Goal: Transaction & Acquisition: Purchase product/service

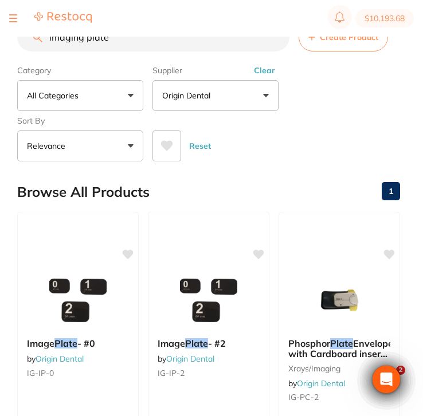
click at [15, 18] on button at bounding box center [13, 18] width 8 height 1
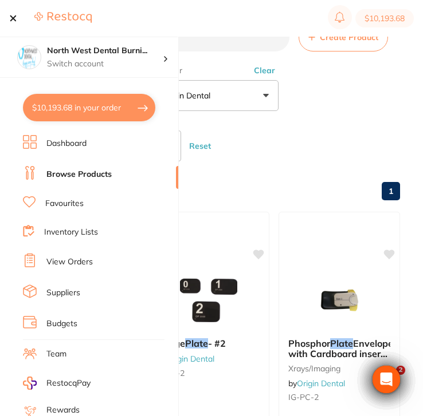
click at [90, 263] on link "View Orders" at bounding box center [69, 262] width 46 height 11
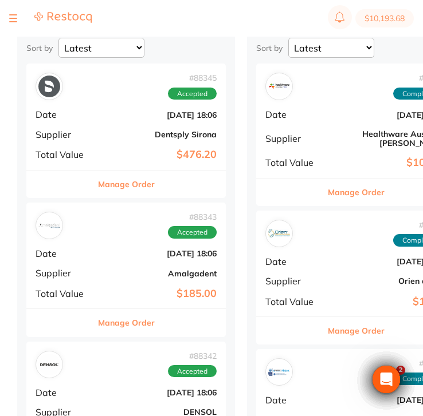
click at [184, 145] on div "# 88345 Accepted Date Jul 31 2025, 18:06 Supplier Dentsply Sirona Total Value $…" at bounding box center [125, 117] width 199 height 106
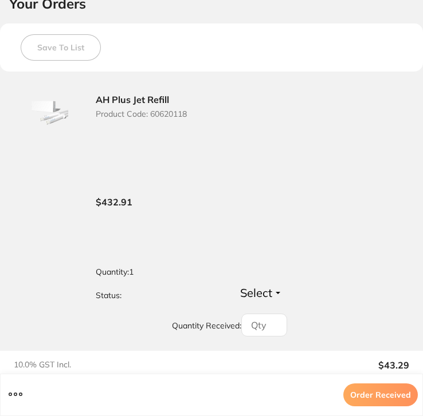
scroll to position [431, 0]
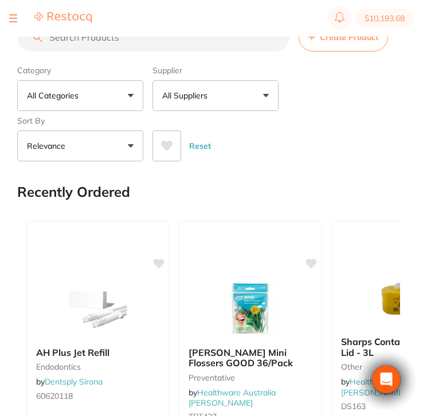
click at [11, 21] on div at bounding box center [13, 18] width 8 height 14
click at [14, 19] on button at bounding box center [13, 18] width 8 height 1
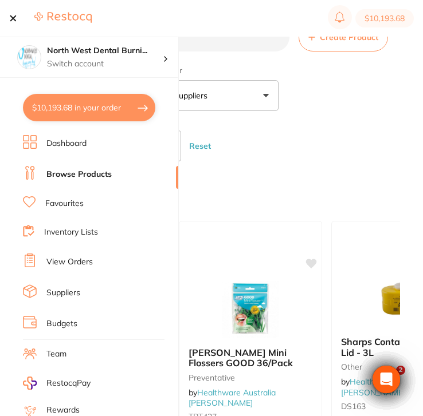
click at [80, 257] on link "View Orders" at bounding box center [69, 262] width 46 height 11
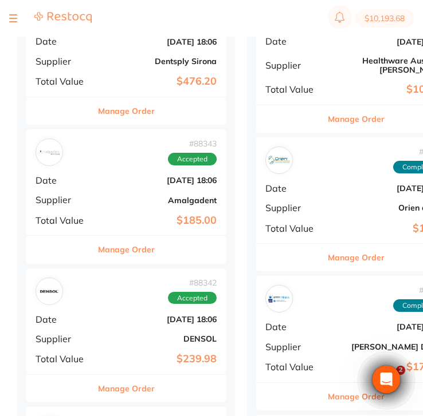
click at [112, 182] on b "Jul 31 2025, 18:06" at bounding box center [159, 180] width 115 height 9
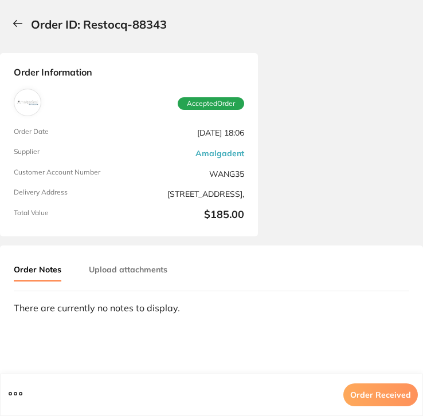
click at [14, 27] on icon at bounding box center [18, 23] width 10 height 8
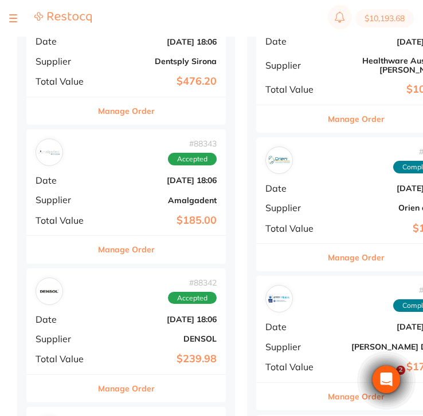
click at [159, 309] on div "# 88342 Accepted Date Jul 31 2025, 18:06 Supplier DENSOL Total Value $239.98" at bounding box center [125, 322] width 199 height 106
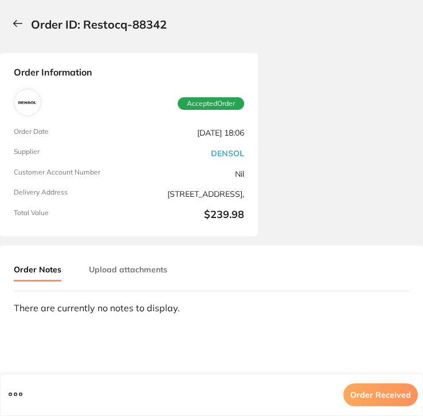
click at [15, 25] on icon at bounding box center [18, 23] width 10 height 8
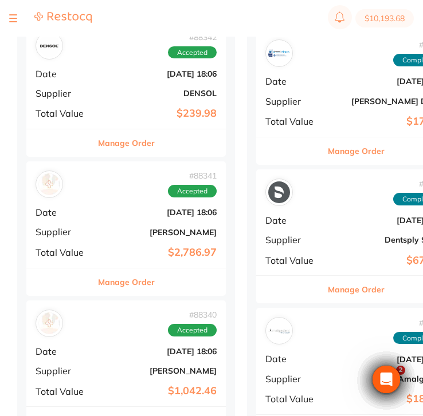
scroll to position [415, 0]
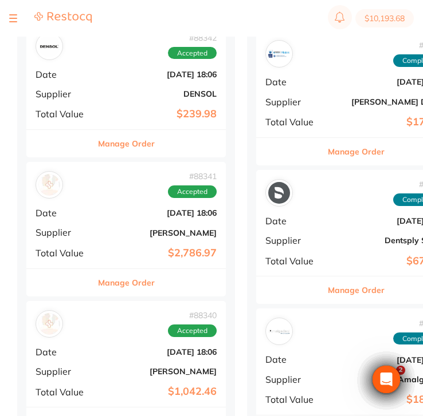
click at [118, 212] on b "Jul 31 2025, 18:06" at bounding box center [159, 212] width 115 height 9
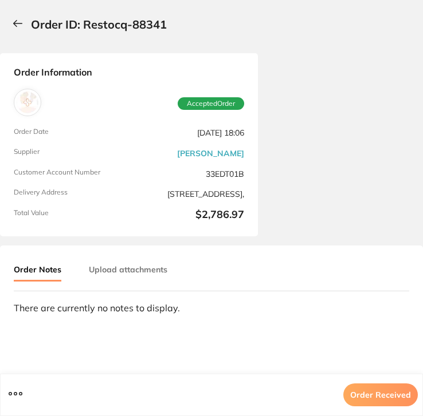
click at [14, 23] on icon at bounding box center [18, 24] width 9 height 6
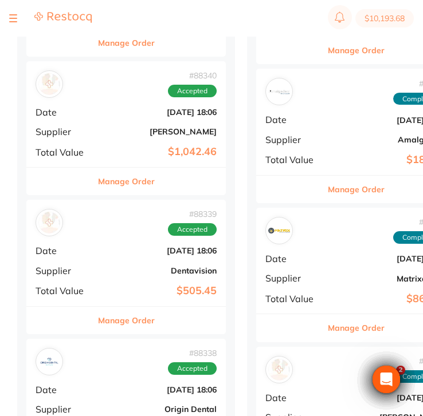
scroll to position [660, 0]
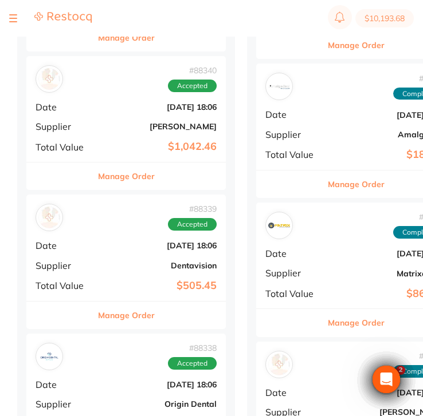
click at [127, 131] on div "# 88340 Accepted Date Jul 31 2025, 18:06 Supplier Adam Dental Total Value $1,04…" at bounding box center [125, 109] width 199 height 106
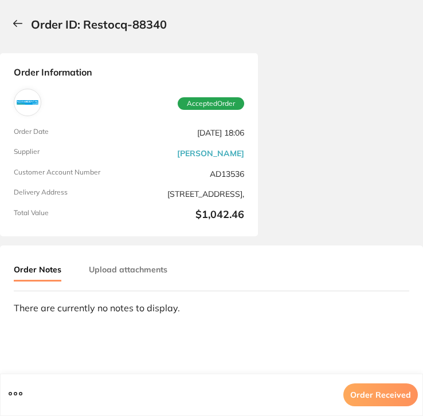
click at [18, 26] on icon at bounding box center [18, 23] width 10 height 8
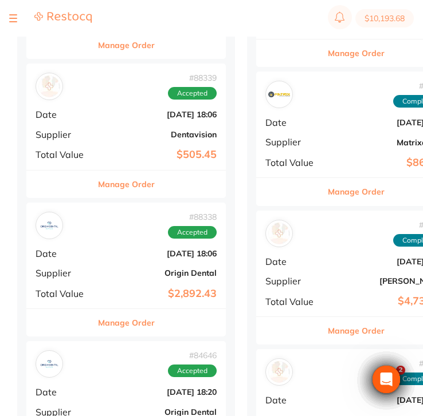
scroll to position [793, 0]
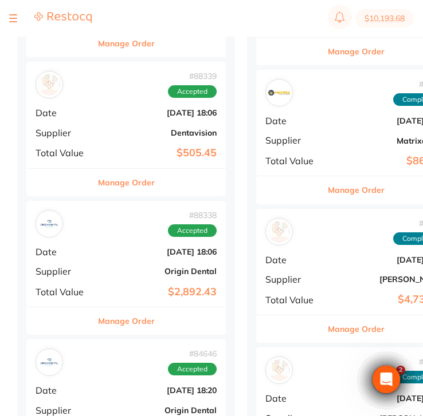
click at [132, 267] on b "Origin Dental" at bounding box center [159, 271] width 115 height 9
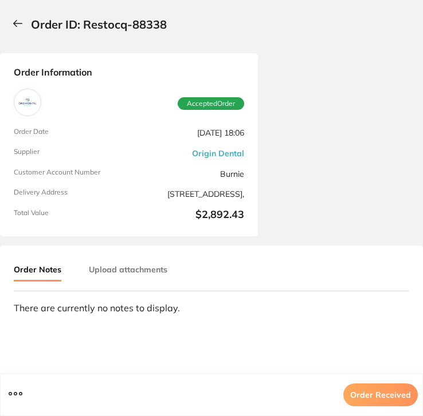
click at [9, 26] on button at bounding box center [20, 24] width 22 height 30
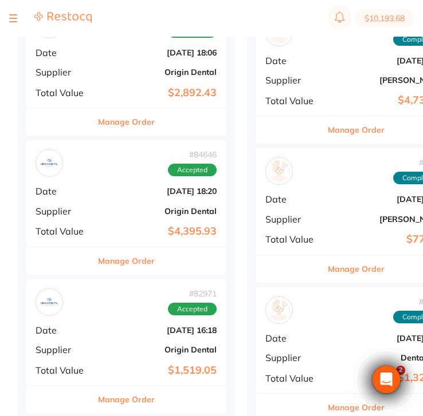
scroll to position [991, 0]
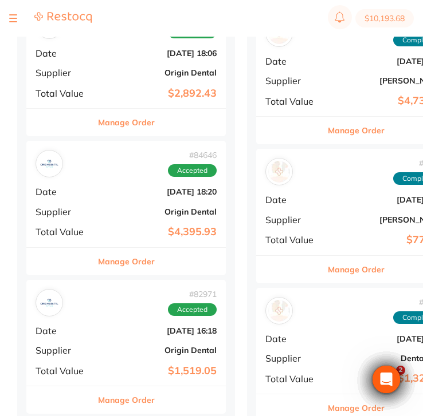
click at [137, 217] on div "# 84646 Accepted Date Jun 28 2025, 18:20 Supplier Origin Dental Total Value $4,…" at bounding box center [125, 194] width 199 height 106
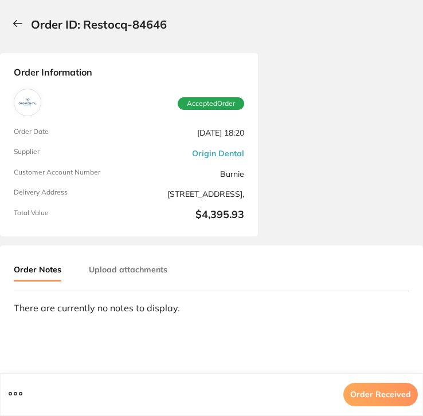
click at [15, 23] on icon at bounding box center [18, 24] width 9 height 6
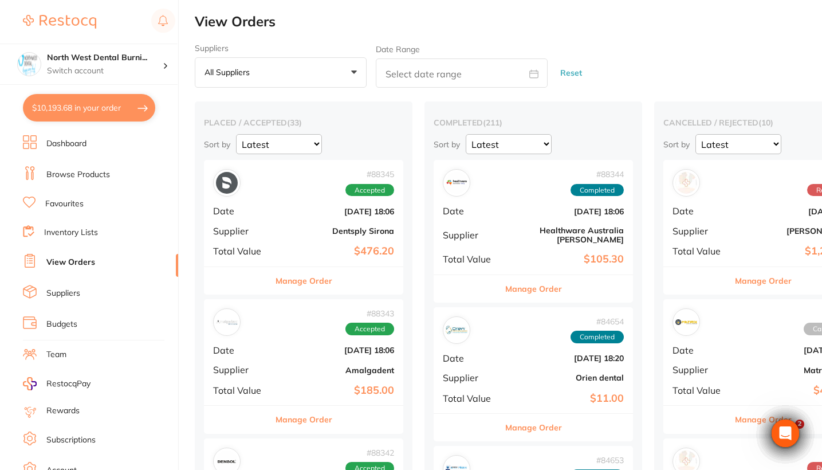
click at [113, 100] on button "$10,193.68 in your order" at bounding box center [89, 107] width 132 height 27
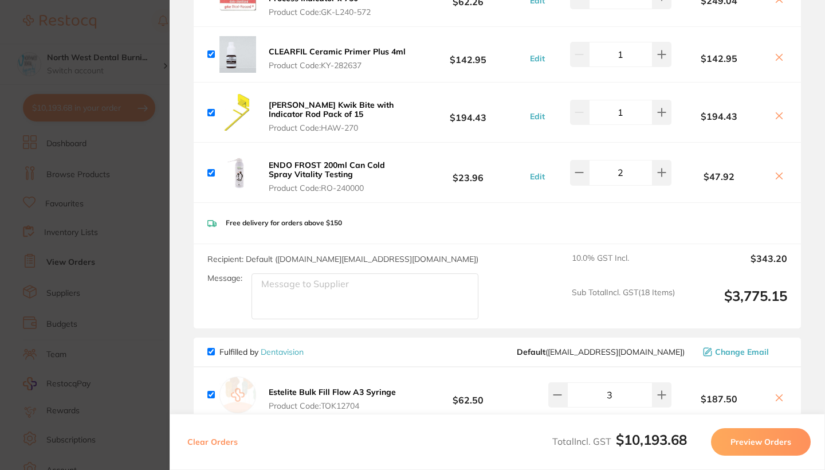
scroll to position [2755, 0]
click at [422, 113] on button at bounding box center [661, 111] width 19 height 25
click at [422, 116] on icon at bounding box center [578, 111] width 9 height 9
type input "1"
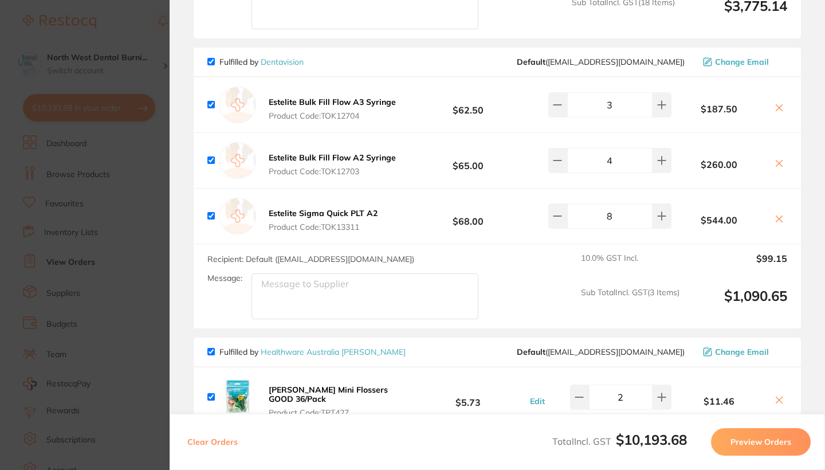
scroll to position [3036, 0]
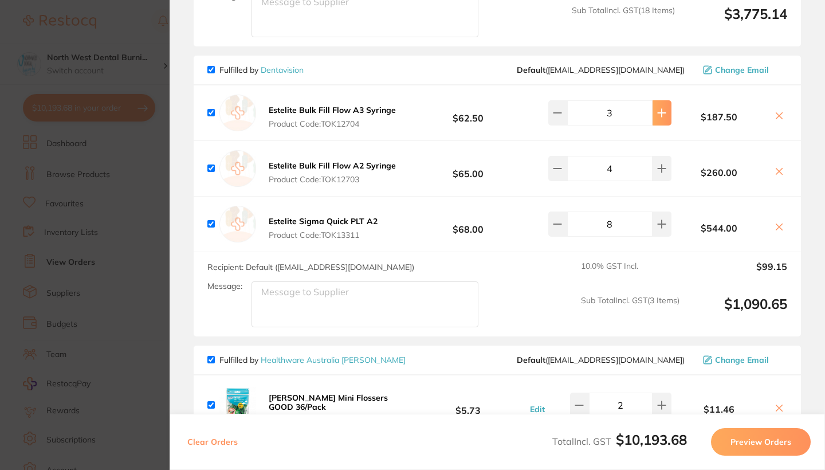
click at [422, 125] on button at bounding box center [661, 112] width 19 height 25
type input "4"
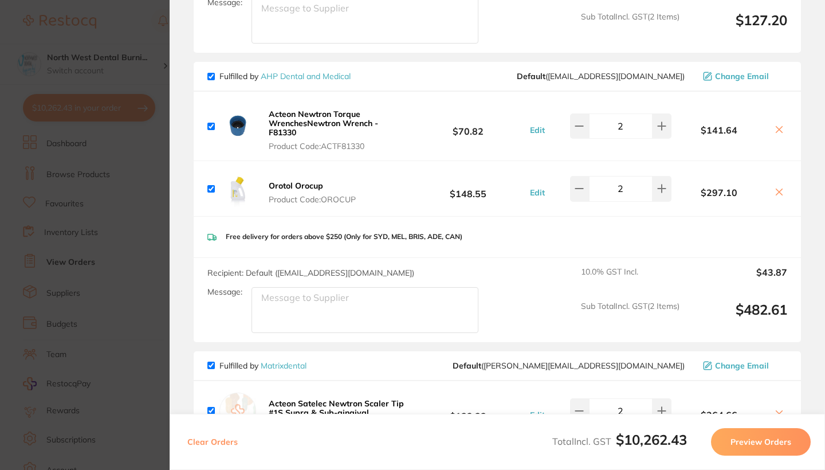
scroll to position [1044, 0]
click at [422, 121] on button at bounding box center [661, 125] width 19 height 25
type input "3"
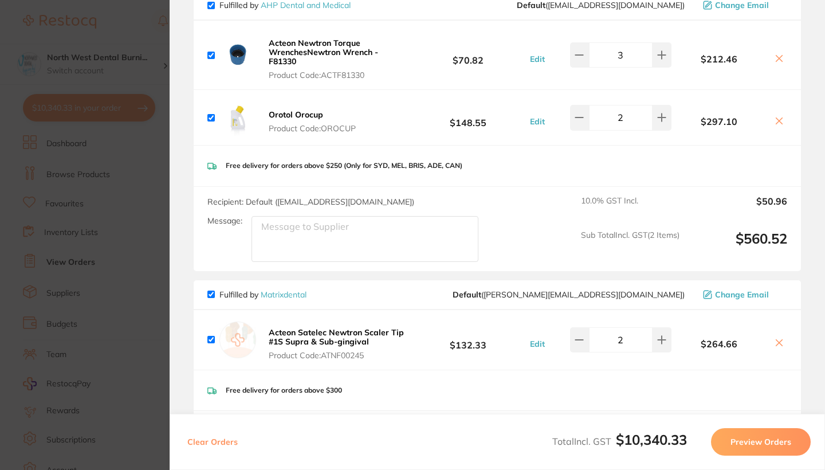
scroll to position [1127, 0]
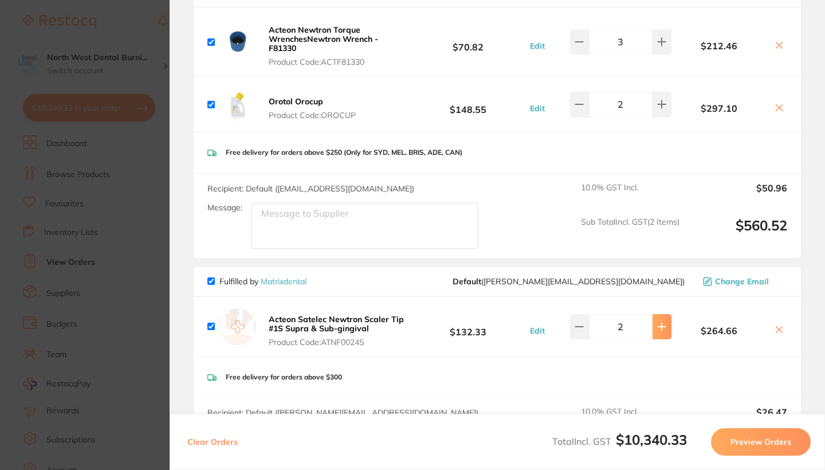
click at [422, 319] on button at bounding box center [661, 326] width 19 height 25
type input "3"
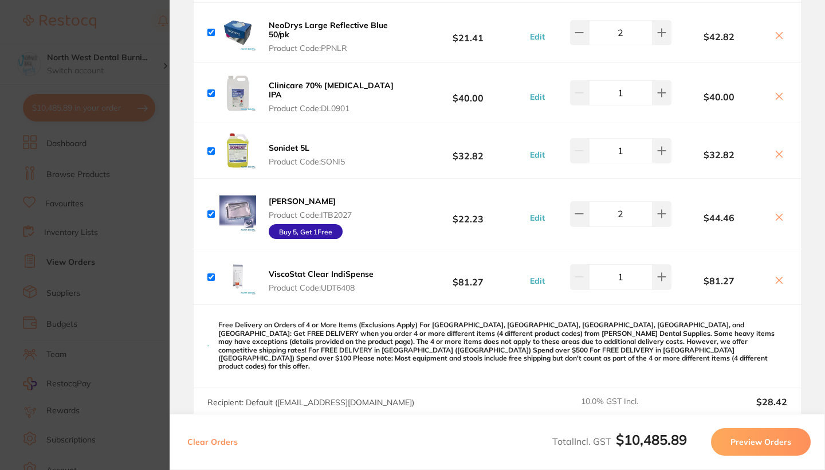
scroll to position [5502, 0]
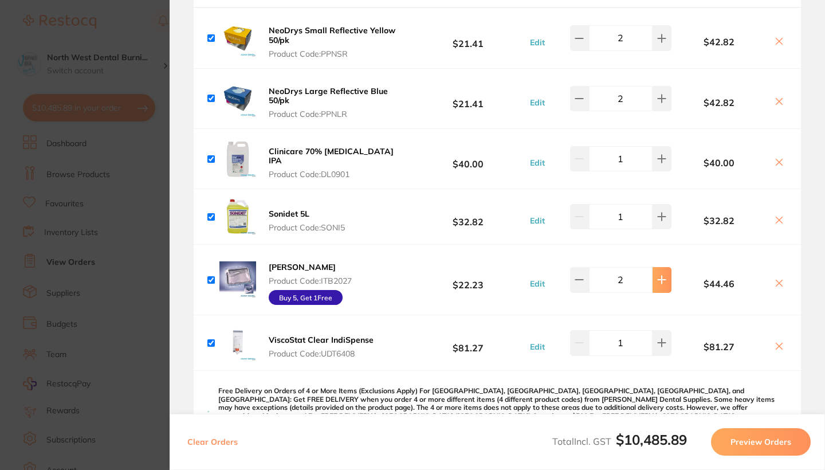
click at [422, 275] on icon at bounding box center [661, 279] width 9 height 9
type input "3"
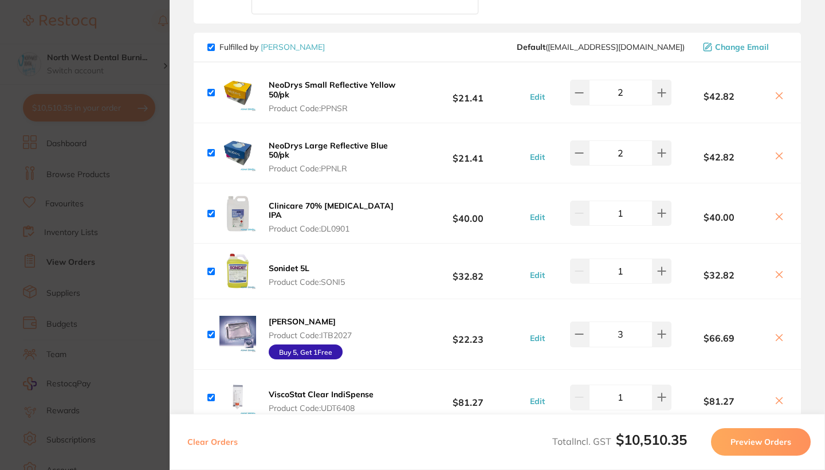
scroll to position [5442, 0]
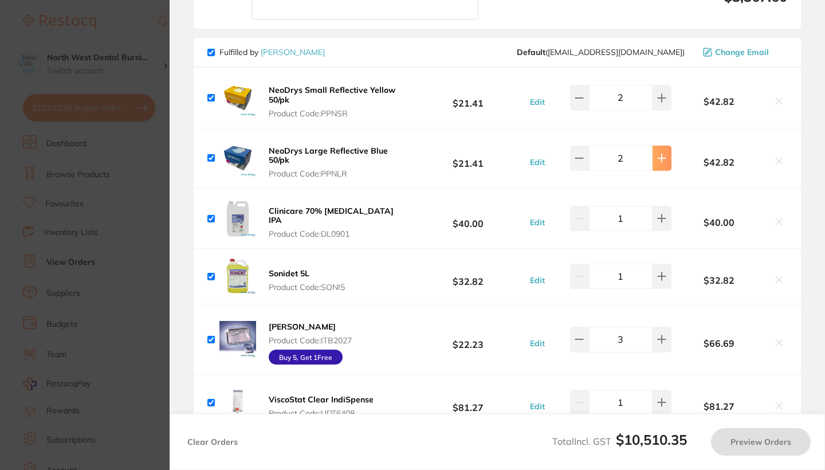
click at [422, 155] on button at bounding box center [661, 157] width 19 height 25
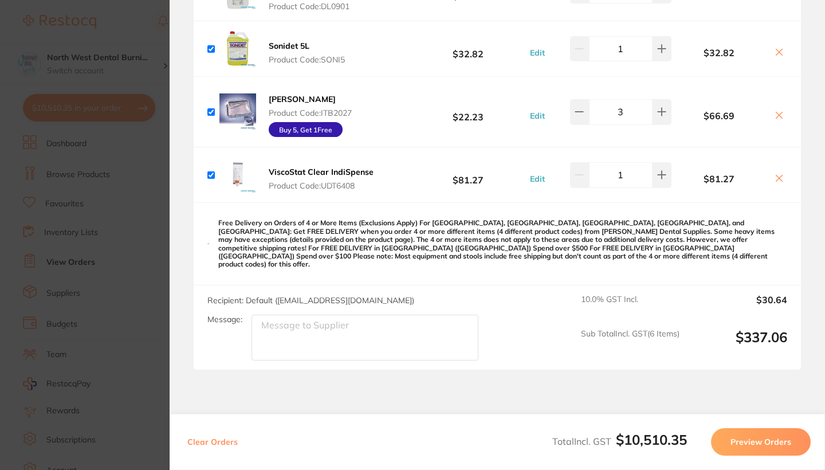
scroll to position [5589, 0]
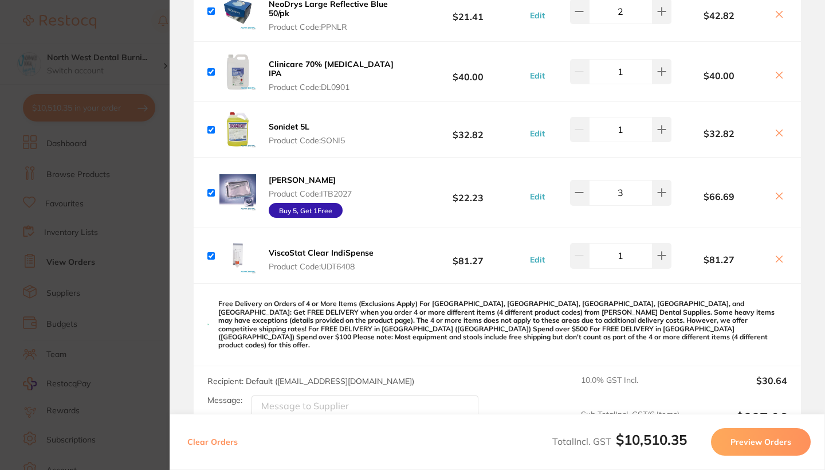
type input "3"
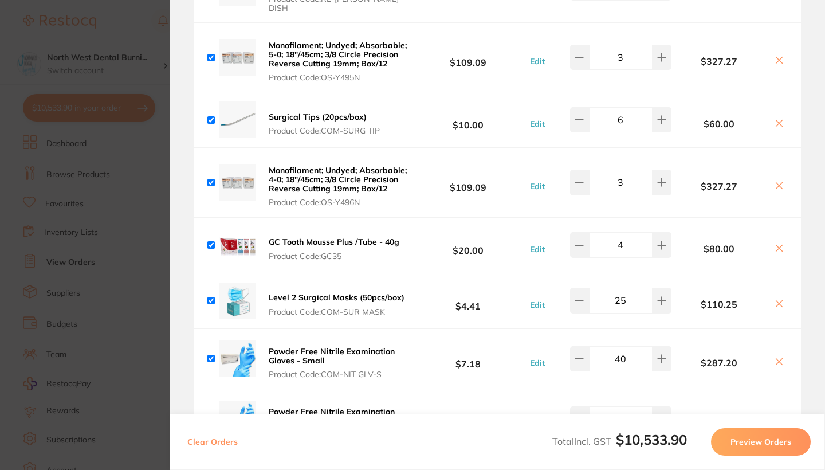
scroll to position [4788, 0]
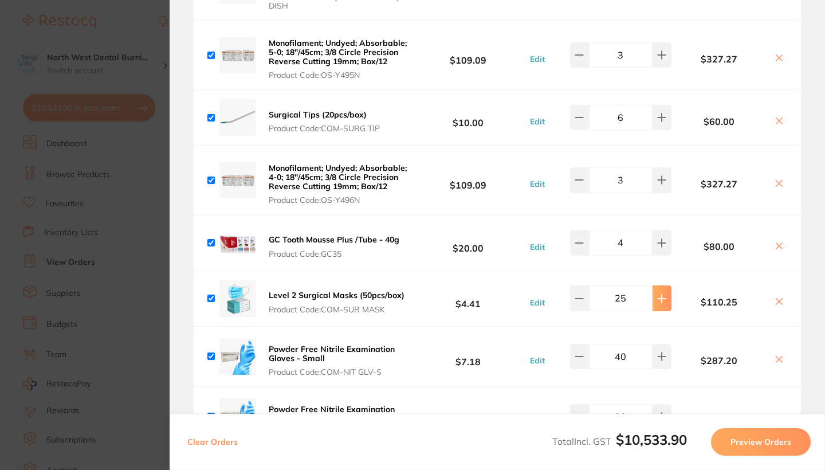
click at [422, 294] on icon at bounding box center [661, 298] width 9 height 9
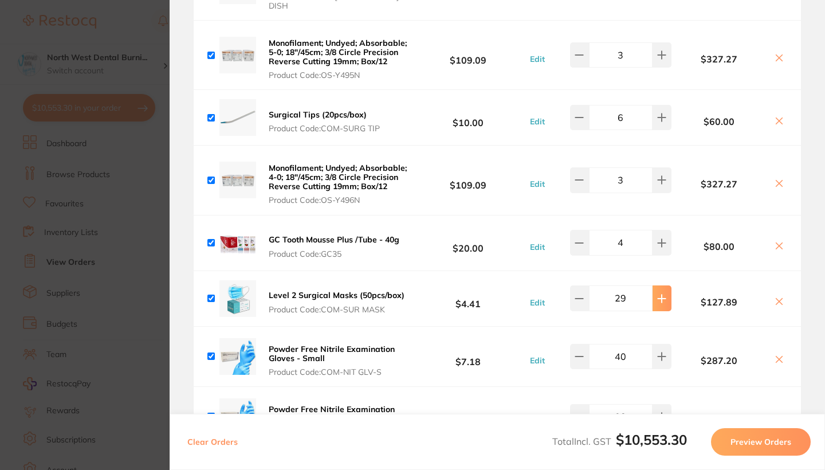
type input "30"
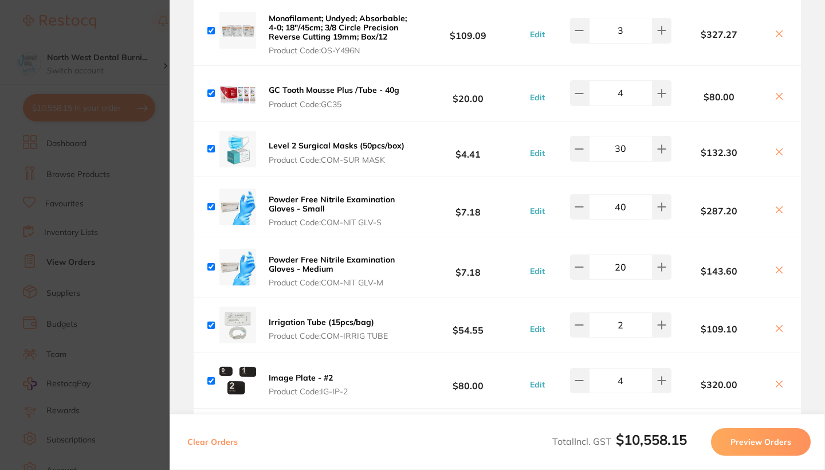
scroll to position [4938, 0]
click at [422, 202] on icon at bounding box center [661, 205] width 7 height 7
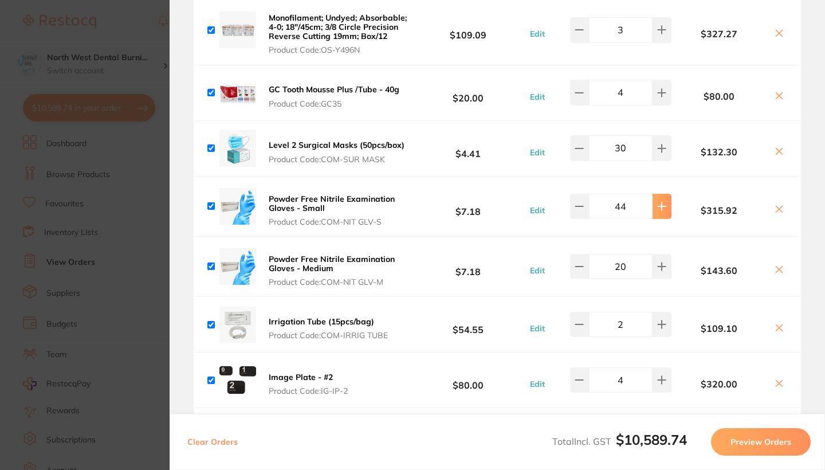
click at [422, 202] on icon at bounding box center [661, 205] width 7 height 7
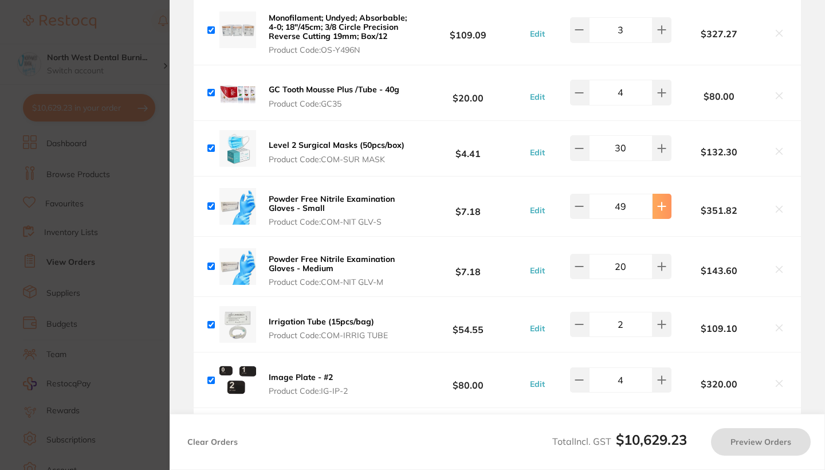
click at [422, 202] on icon at bounding box center [661, 205] width 7 height 7
type input "50"
click at [422, 261] on button at bounding box center [661, 266] width 19 height 25
type input "21"
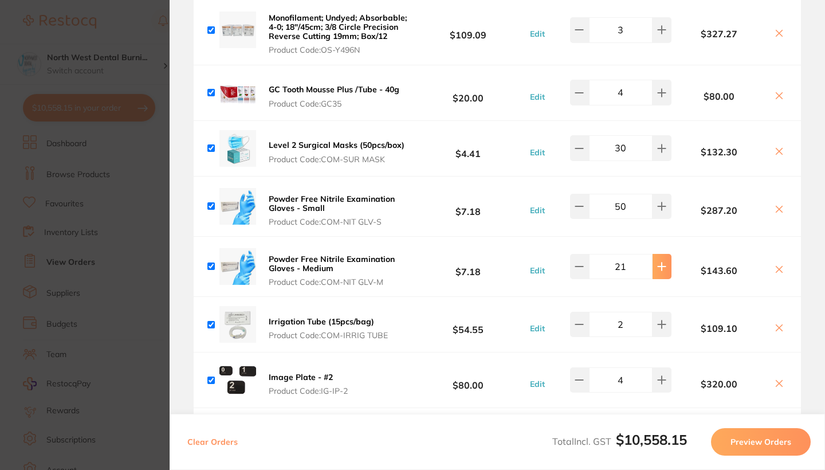
type input "40"
click at [422, 261] on button at bounding box center [661, 266] width 19 height 25
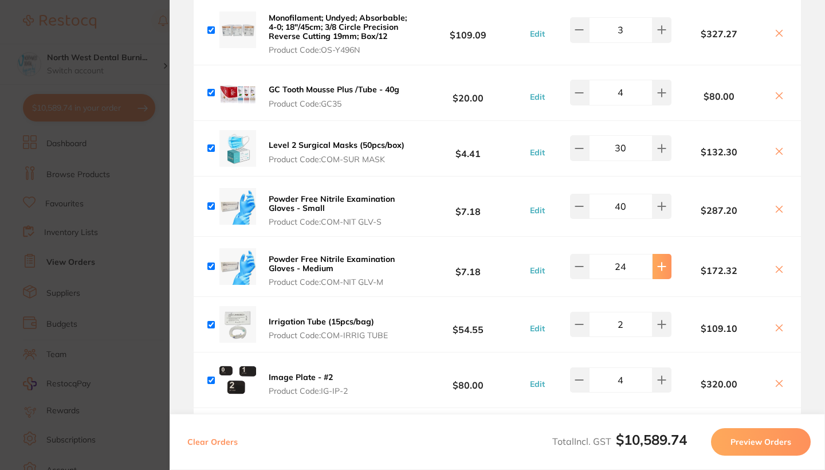
click at [422, 261] on button at bounding box center [661, 266] width 19 height 25
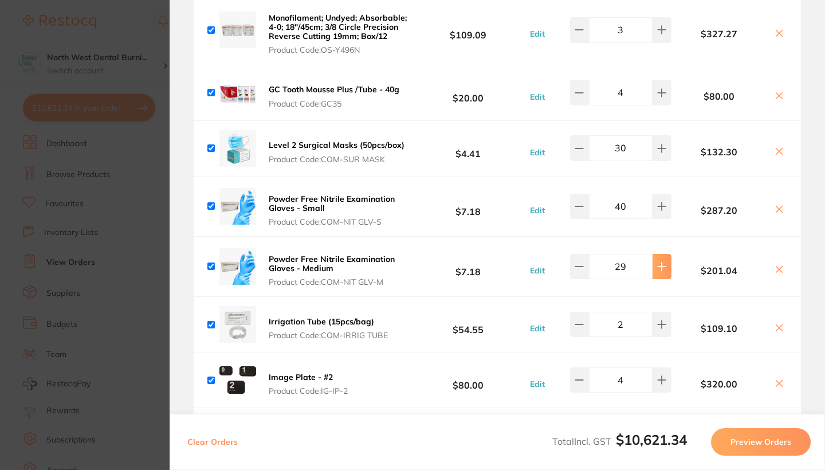
click at [422, 261] on button at bounding box center [661, 266] width 19 height 25
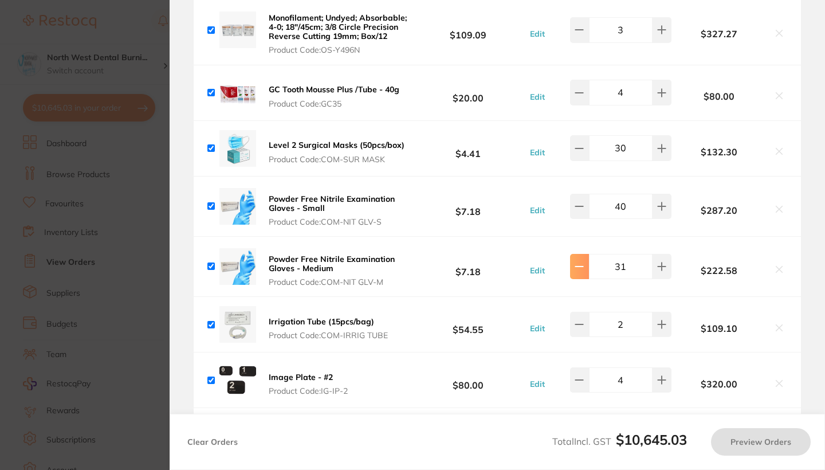
click at [422, 262] on icon at bounding box center [578, 266] width 9 height 9
type input "30"
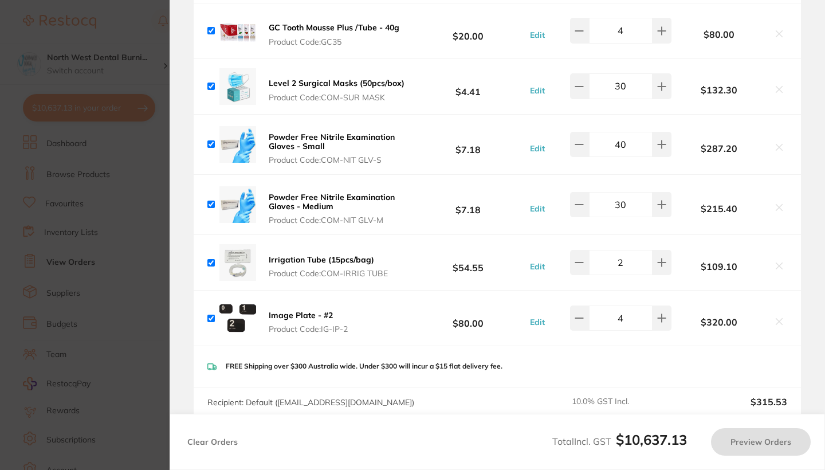
scroll to position [5007, 0]
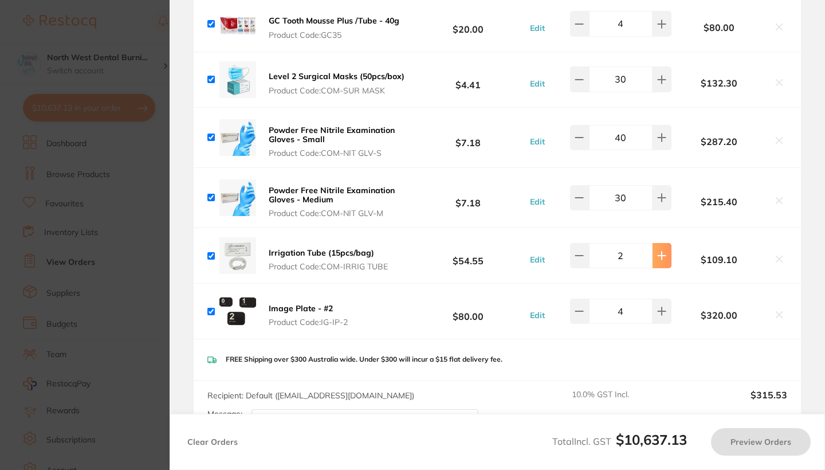
click at [422, 251] on icon at bounding box center [661, 254] width 7 height 7
type input "3"
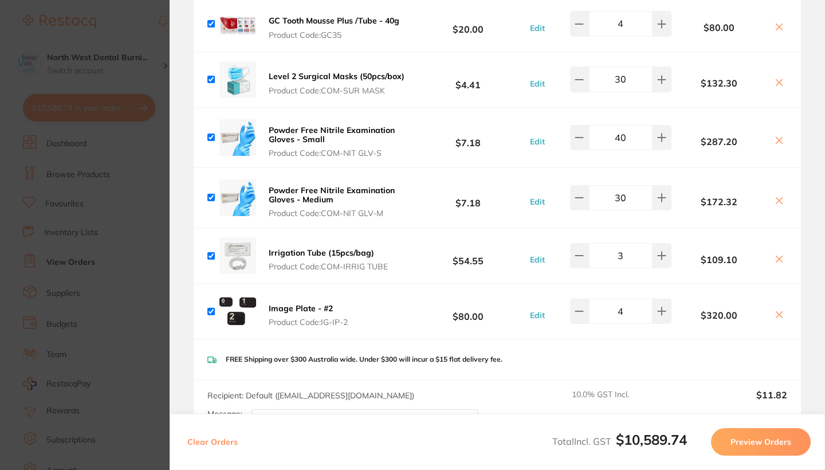
type input "24"
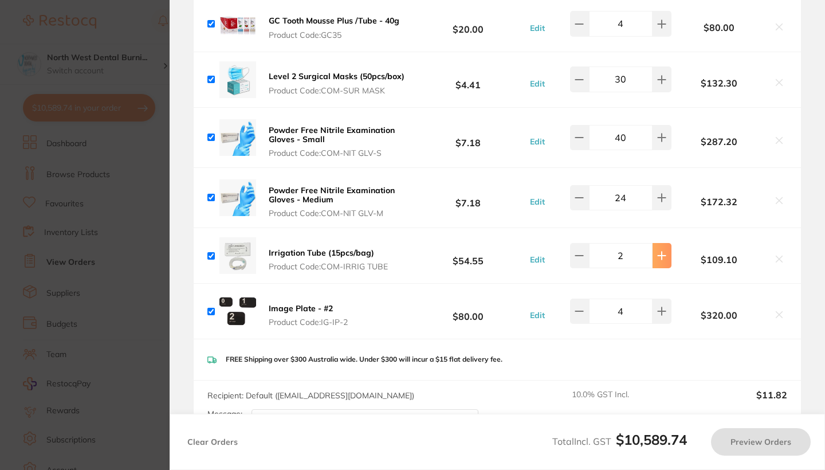
click at [422, 251] on icon at bounding box center [661, 255] width 9 height 9
type input "3"
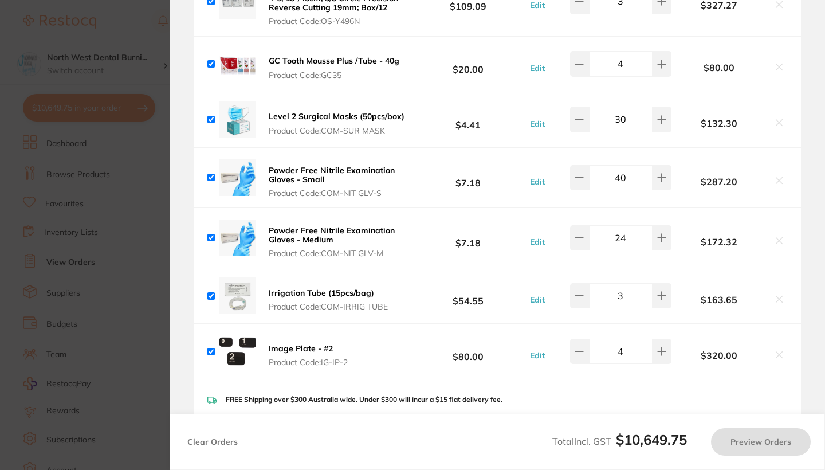
type input "31"
type input "2"
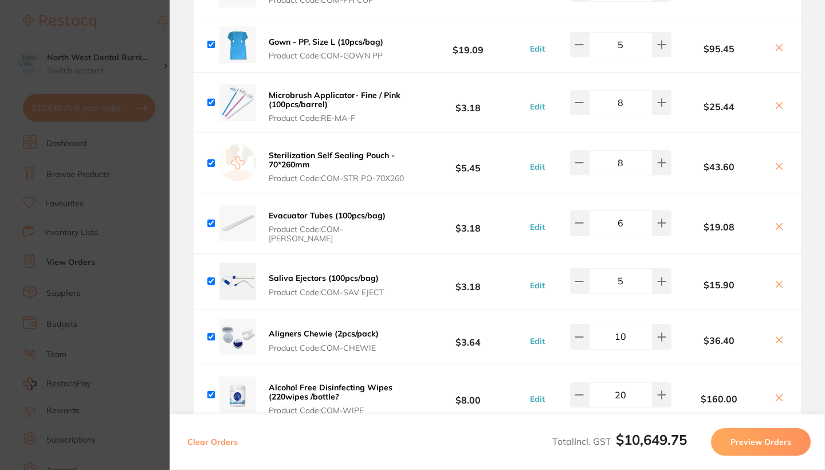
scroll to position [4599, 0]
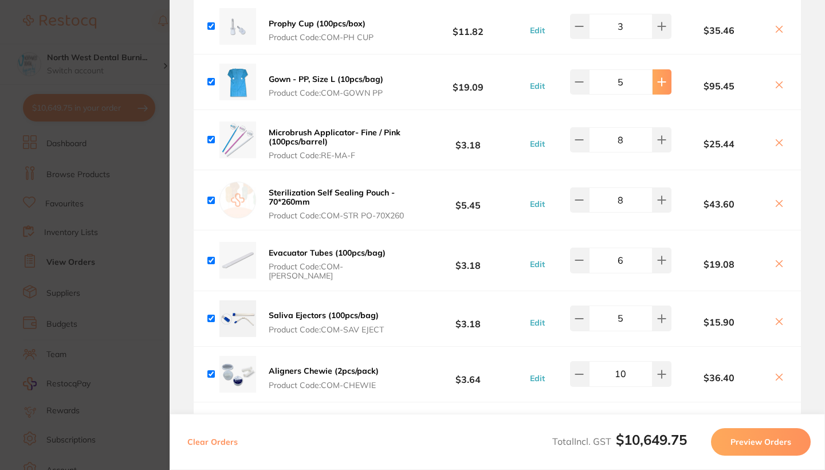
click at [422, 77] on icon at bounding box center [661, 81] width 9 height 9
type input "6"
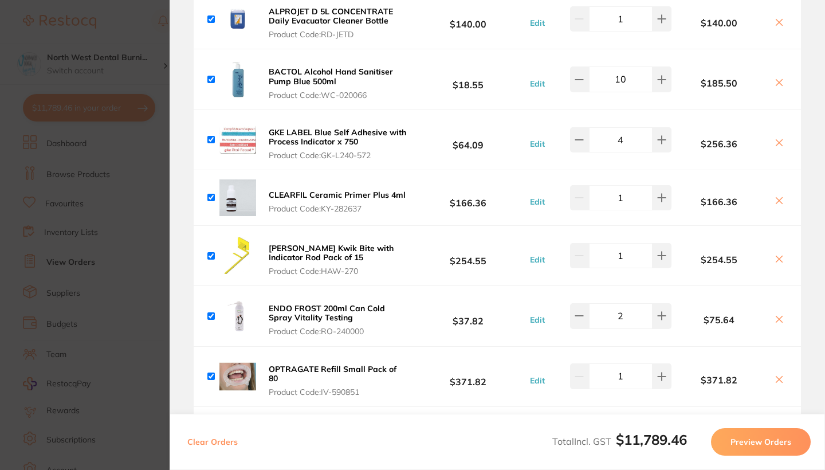
scroll to position [2770, 0]
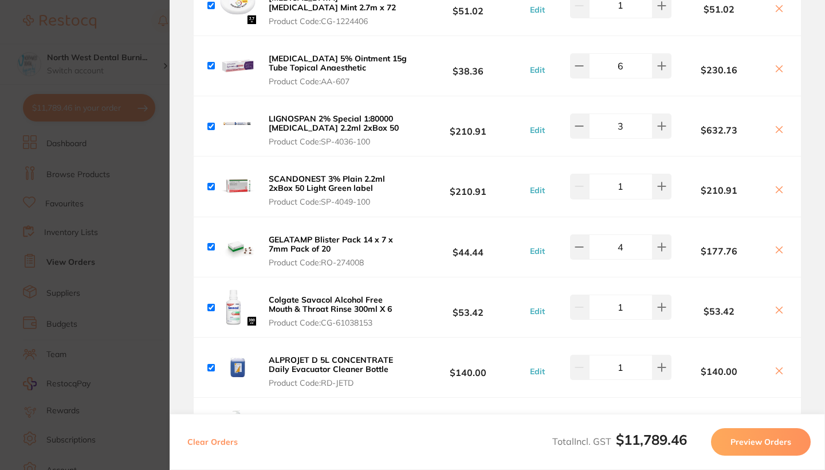
click at [86, 229] on section "Update RRP Set your pre negotiated price for this item. Item Agreed RRP (excl. …" at bounding box center [412, 235] width 825 height 470
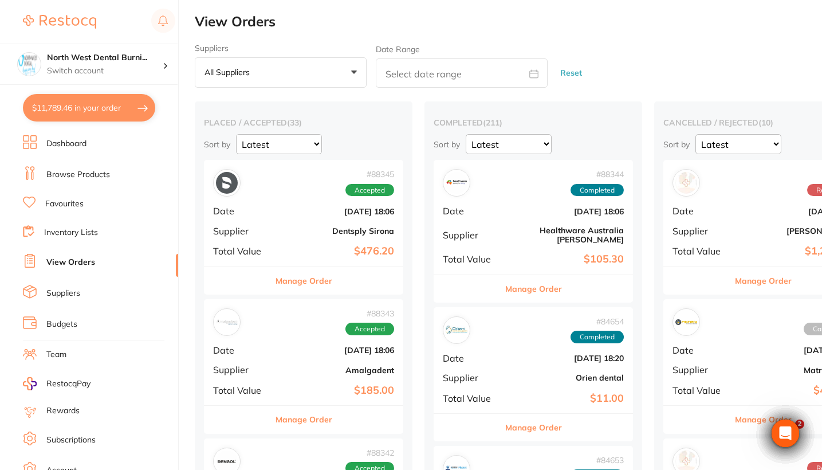
scroll to position [0, 0]
click at [99, 171] on link "Browse Products" at bounding box center [78, 174] width 64 height 11
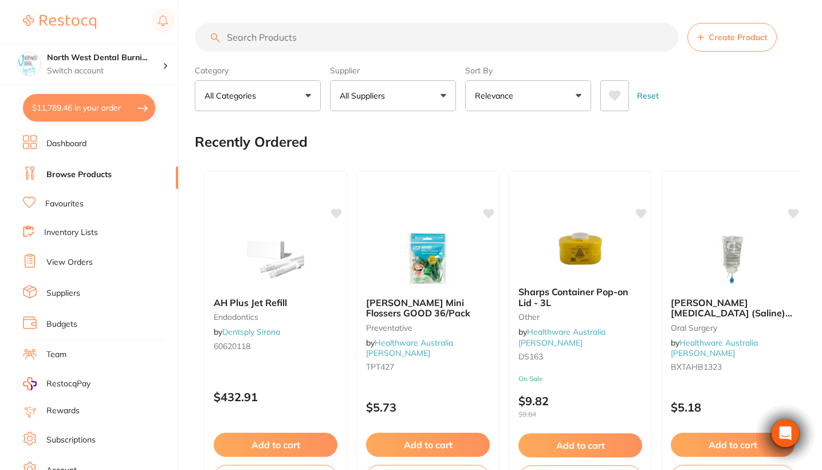
click at [284, 43] on input "search" at bounding box center [436, 37] width 483 height 29
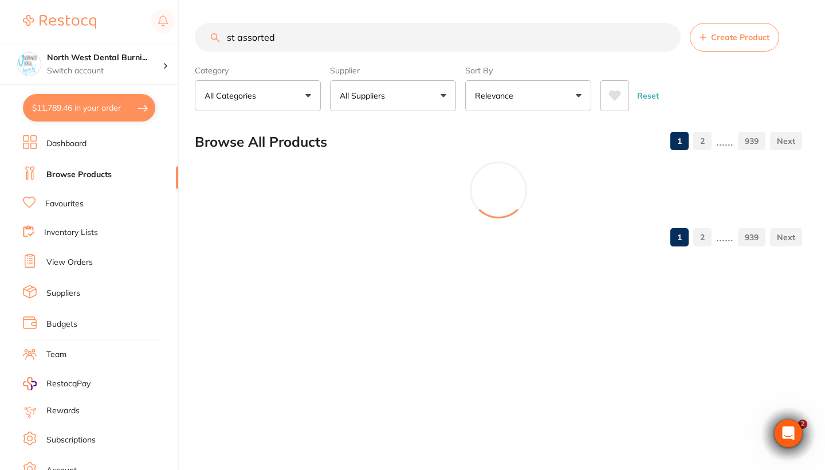
click at [402, 100] on button "All Suppliers" at bounding box center [393, 95] width 126 height 31
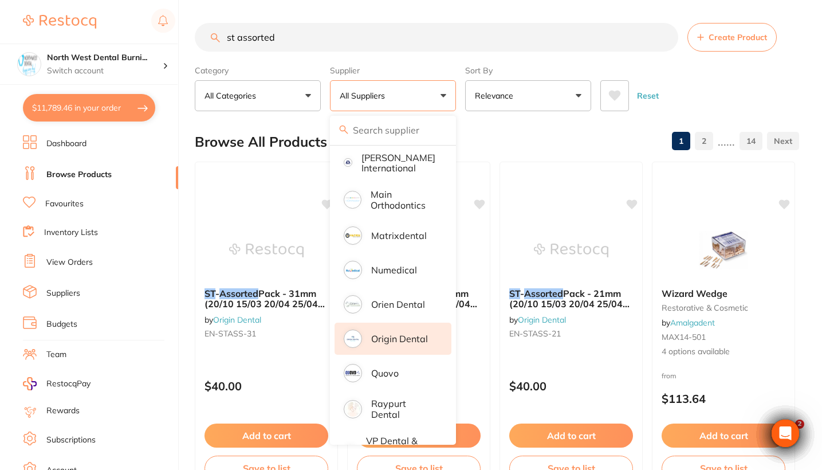
click at [405, 344] on p "Origin Dental" at bounding box center [399, 338] width 57 height 10
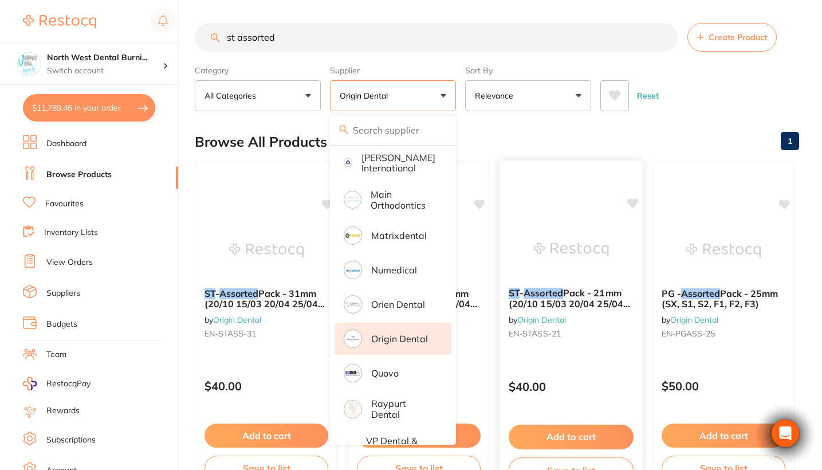
click at [422, 94] on div "Reset" at bounding box center [695, 91] width 190 height 40
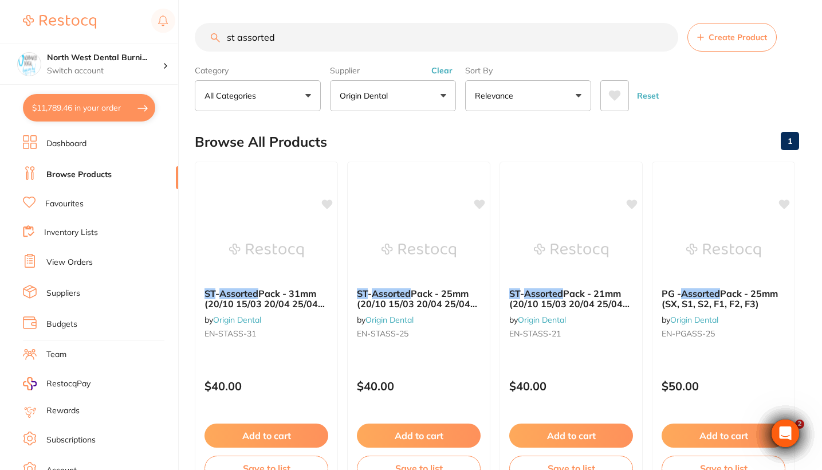
drag, startPoint x: 319, startPoint y: 46, endPoint x: 47, endPoint y: 40, distance: 272.1
click at [47, 40] on div "$11,789.46 North West Dental Burni... Switch account Riaz Dental Surgery Expert…" at bounding box center [411, 235] width 822 height 470
type input "f"
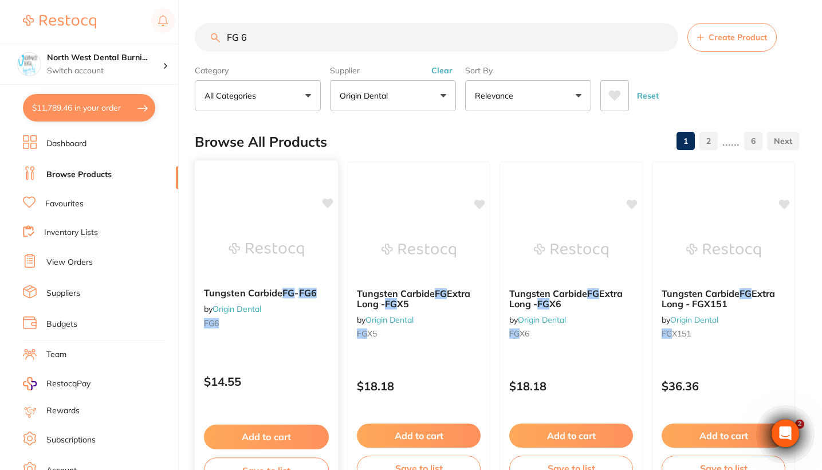
type input "FG 6"
click at [279, 327] on small "FG6" at bounding box center [266, 322] width 125 height 9
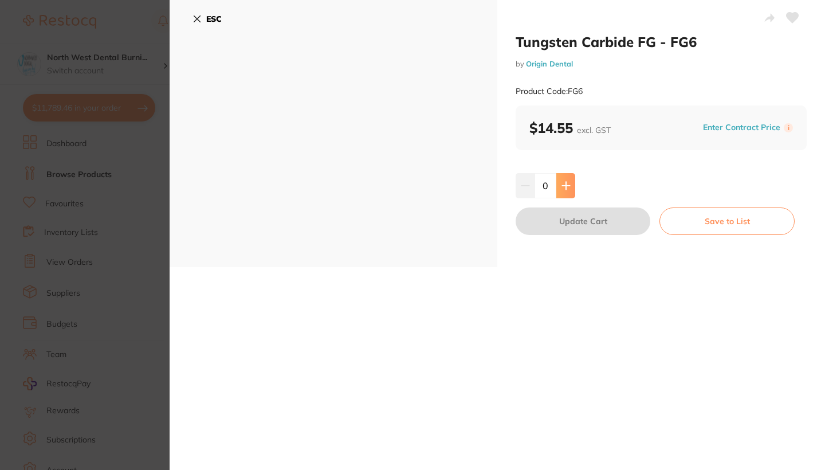
click at [422, 192] on button at bounding box center [565, 185] width 19 height 25
type input "3"
click at [422, 215] on button "Update Cart" at bounding box center [582, 220] width 135 height 27
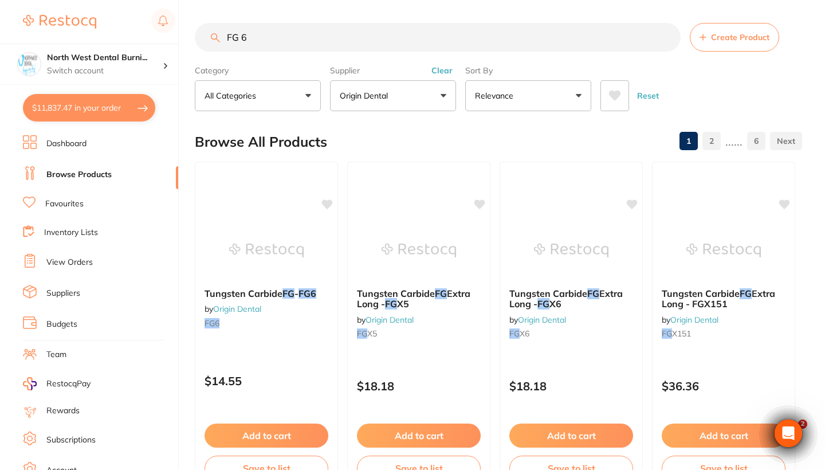
checkbox input "false"
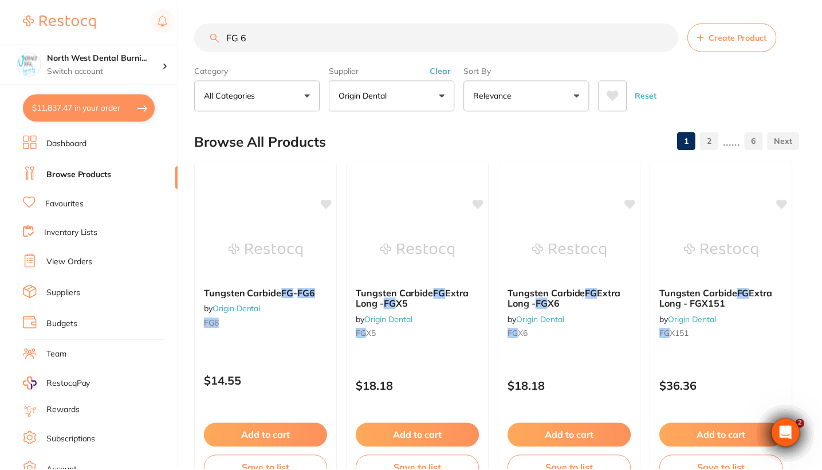
scroll to position [14, 0]
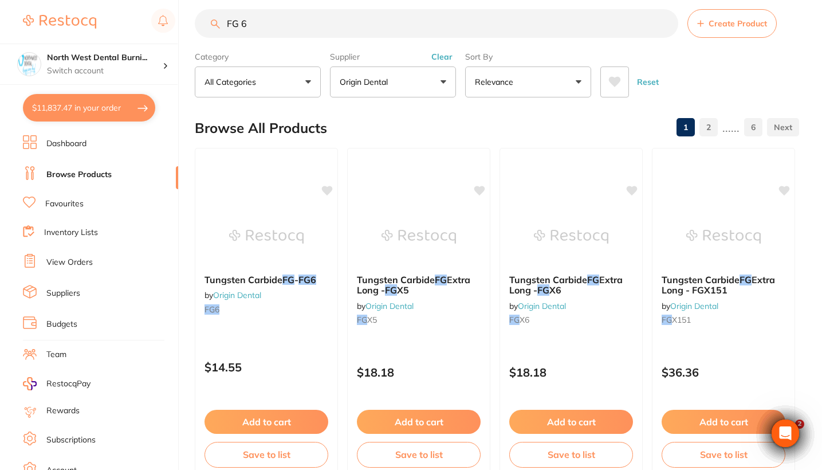
click at [284, 25] on input "FG 6" at bounding box center [436, 23] width 483 height 29
type input "FG 5"
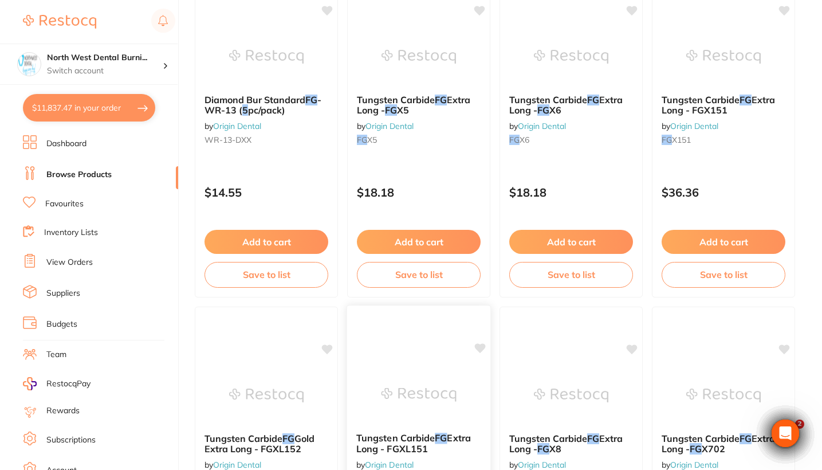
scroll to position [412, 0]
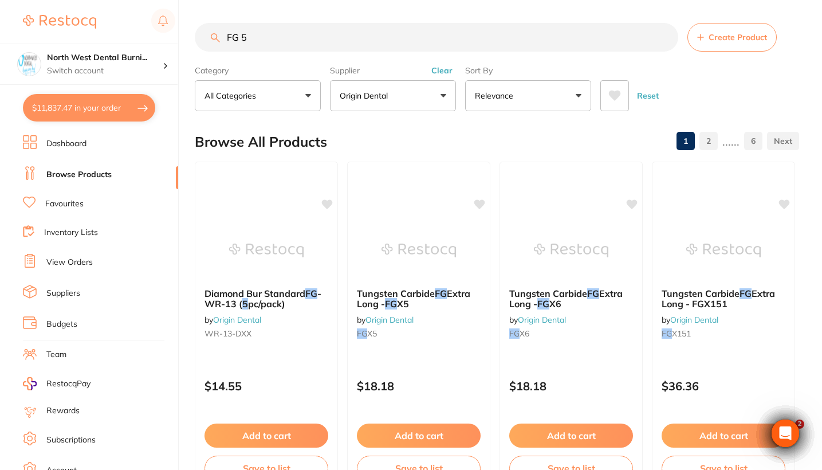
click at [340, 34] on input "FG 5" at bounding box center [436, 37] width 483 height 29
click at [241, 38] on input "FG 5" at bounding box center [436, 37] width 483 height 29
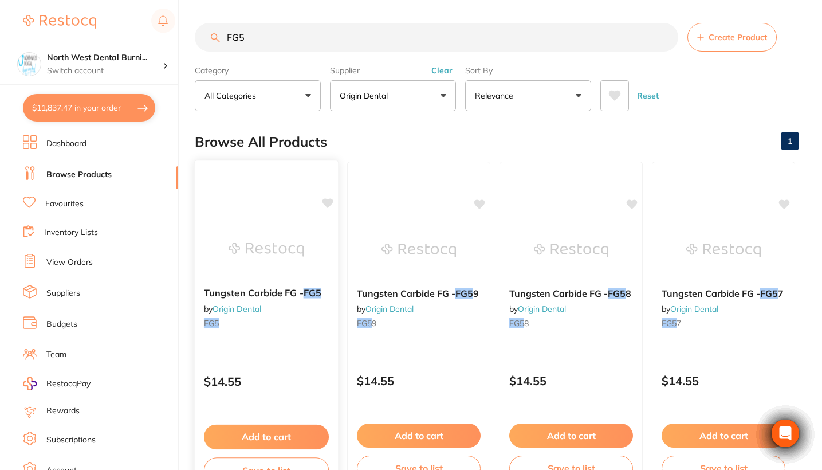
type input "FG5"
click at [305, 365] on div "$14.55" at bounding box center [266, 378] width 143 height 31
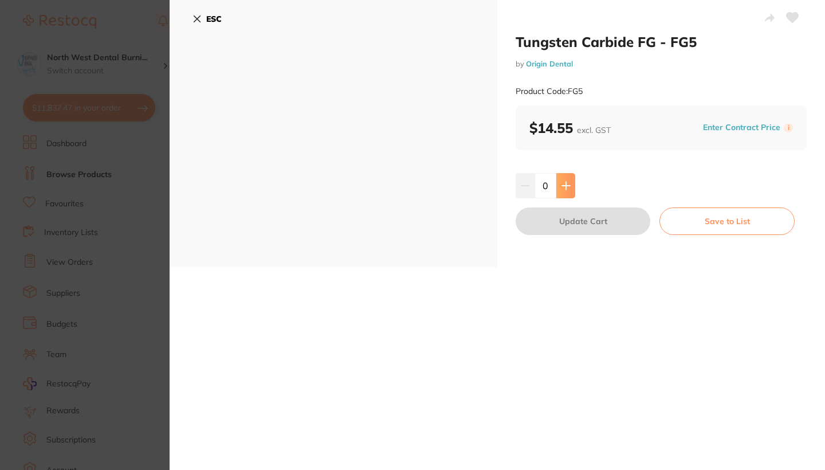
click at [569, 187] on button at bounding box center [565, 185] width 19 height 25
type input "3"
click at [569, 218] on button "Update Cart" at bounding box center [582, 220] width 135 height 27
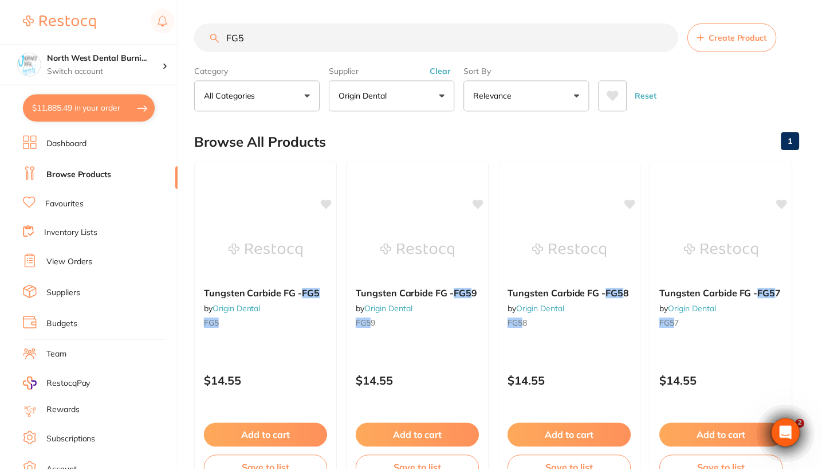
scroll to position [10, 0]
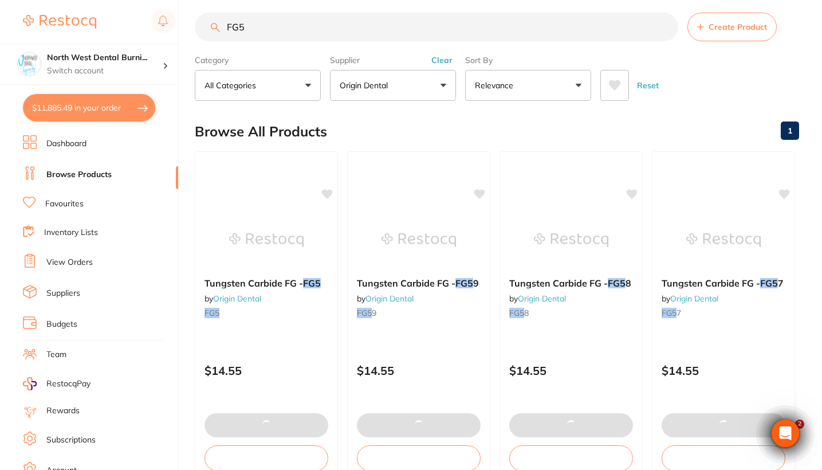
drag, startPoint x: 269, startPoint y: 22, endPoint x: 141, endPoint y: 16, distance: 127.9
click at [141, 16] on div "$11,885.49 North West Dental Burni... Switch account Riaz [MEDICAL_DATA] Expert…" at bounding box center [411, 225] width 822 height 470
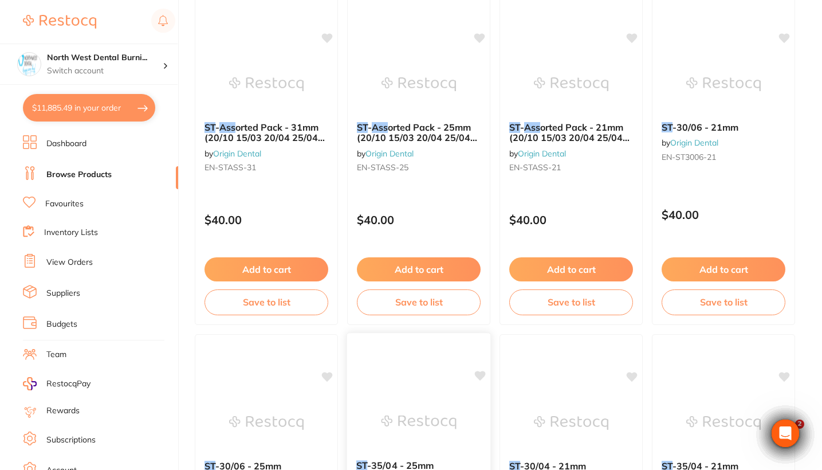
scroll to position [167, 0]
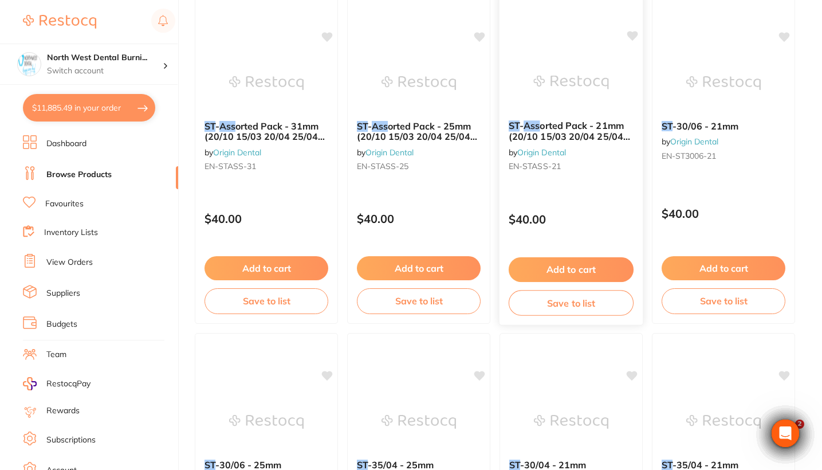
type input "ST ASS"
click at [598, 195] on div "ST - Ass orted Pack - 21mm (20/10 15/03 20/04 25/04 25/06) by Origin Dental EN-…" at bounding box center [571, 159] width 145 height 333
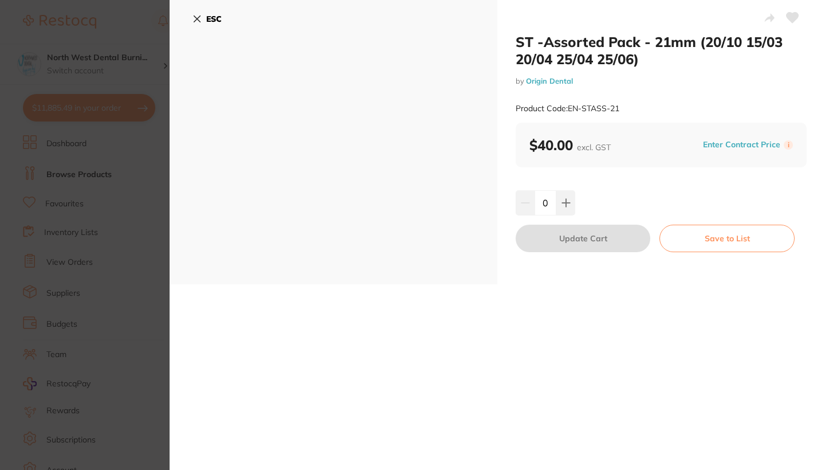
click at [79, 235] on section "ST -Assorted Pack - 21mm (20/10 15/03 20/04 25/04 25/06) by Origin Dental Produ…" at bounding box center [412, 235] width 825 height 470
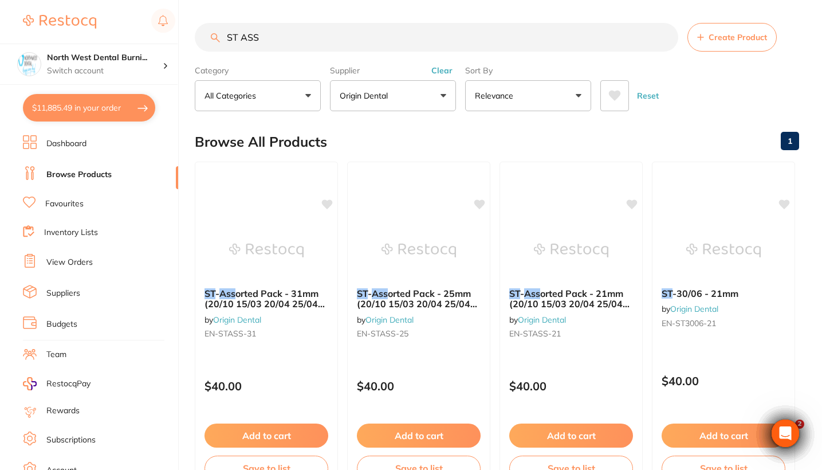
click at [446, 70] on button "Clear" at bounding box center [442, 70] width 28 height 10
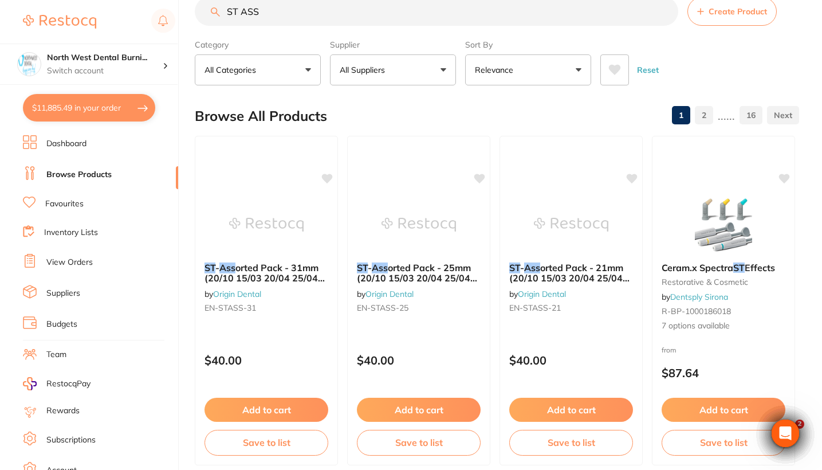
click at [58, 110] on button "$11,885.49 in your order" at bounding box center [89, 107] width 132 height 27
checkbox input "true"
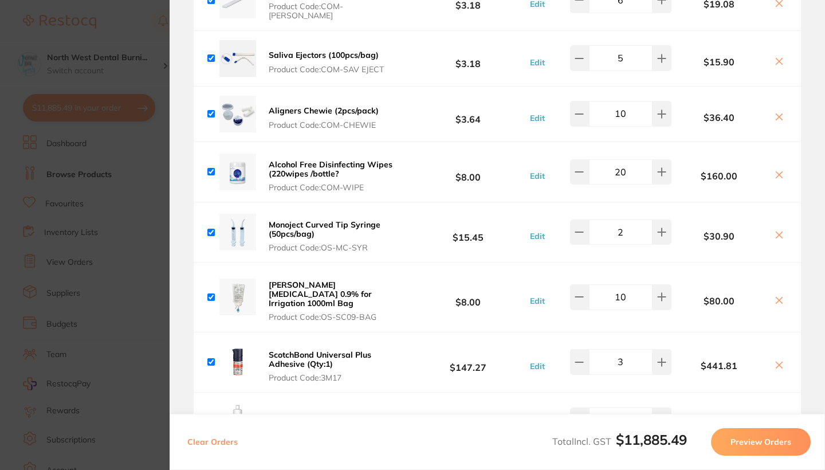
scroll to position [4859, 0]
click at [660, 167] on icon at bounding box center [661, 171] width 9 height 9
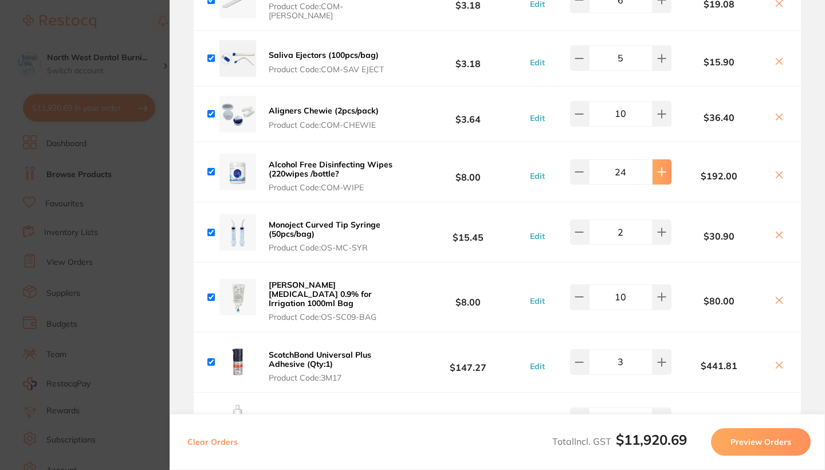
click at [660, 167] on icon at bounding box center [661, 171] width 9 height 9
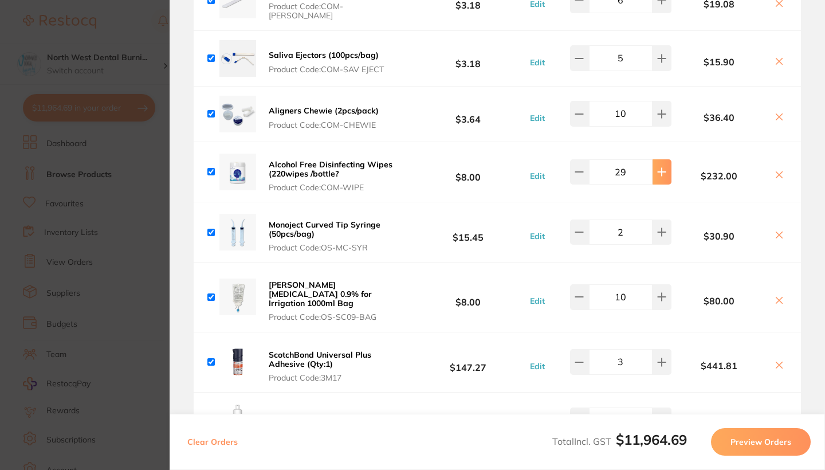
click at [660, 167] on icon at bounding box center [661, 171] width 9 height 9
type input "30"
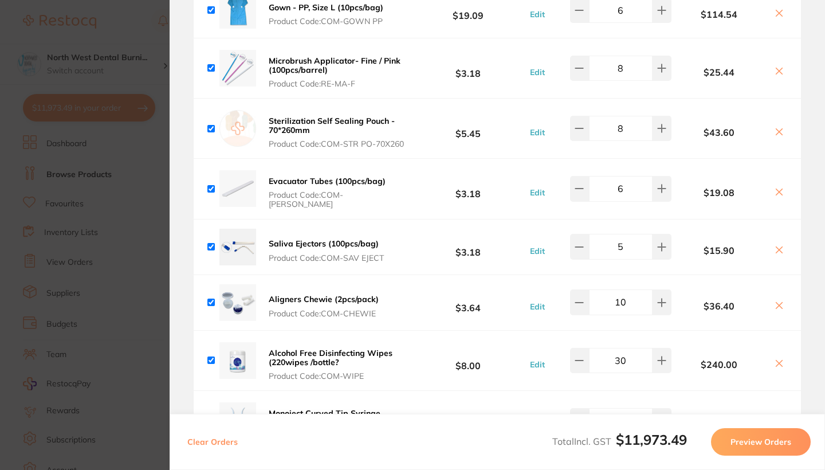
scroll to position [4664, 0]
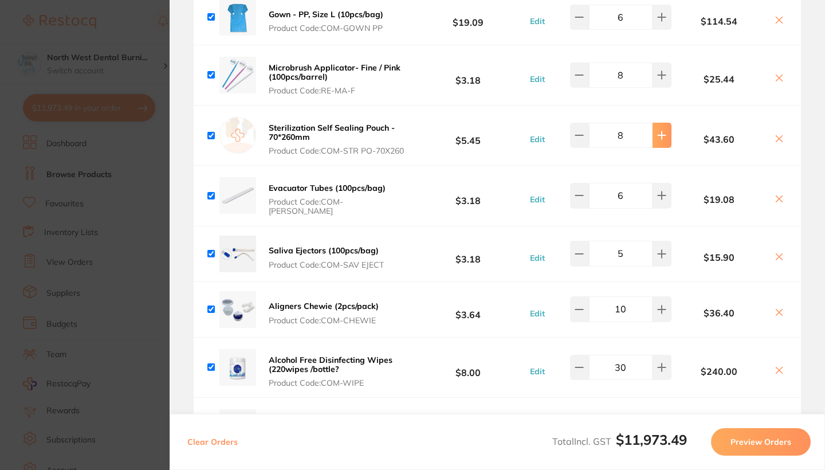
click at [663, 131] on icon at bounding box center [661, 135] width 9 height 9
type input "12"
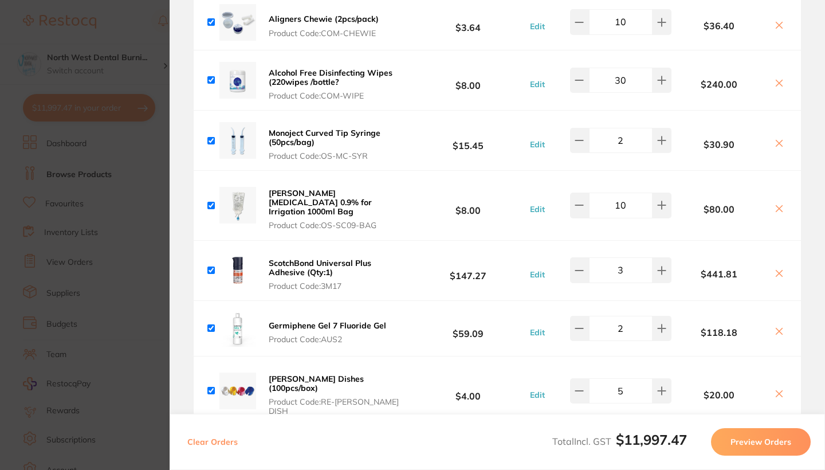
scroll to position [5186, 0]
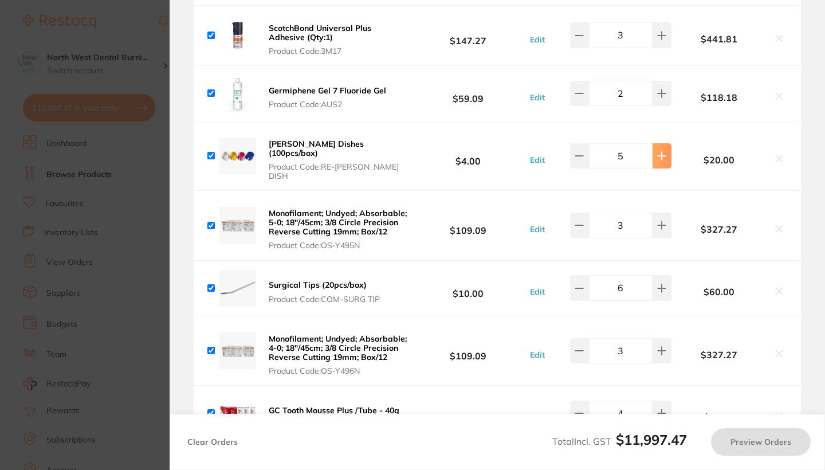
click at [659, 152] on icon at bounding box center [661, 155] width 7 height 7
type input "6"
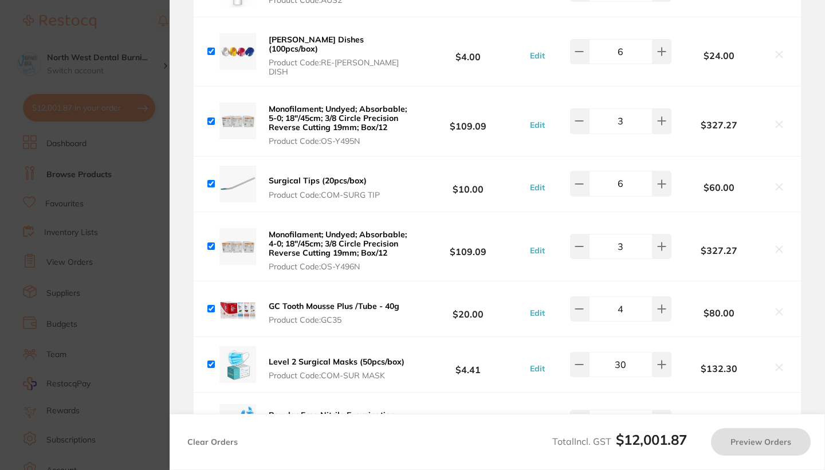
scroll to position [5291, 0]
type input "10"
type input "5"
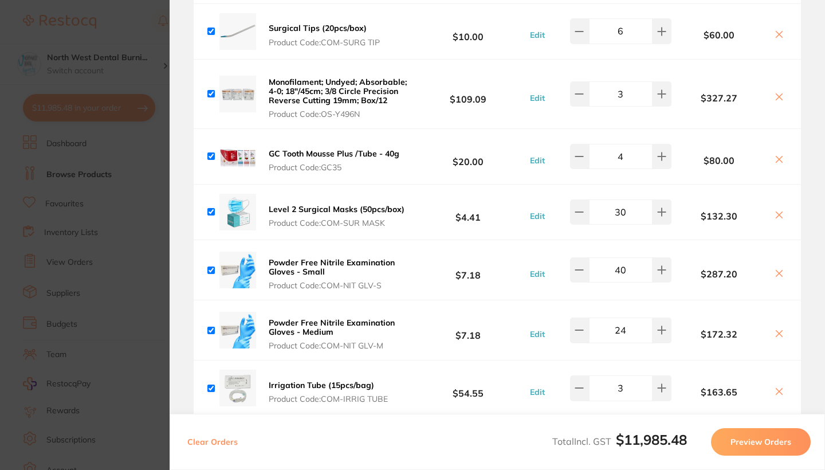
scroll to position [5444, 0]
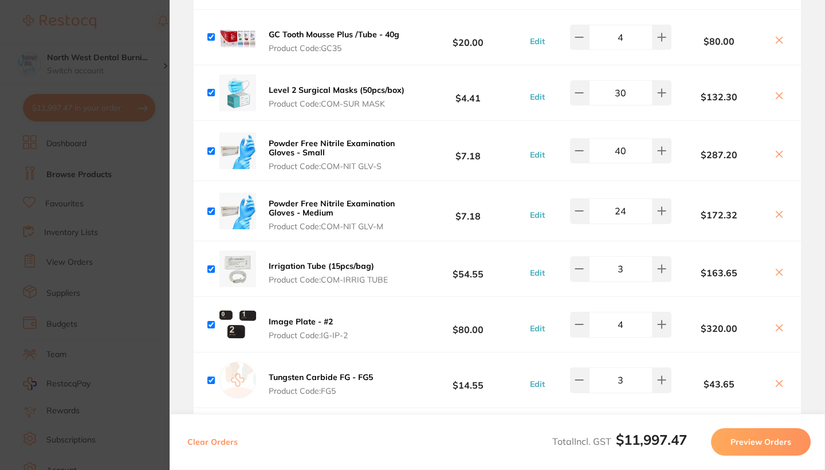
type input "12"
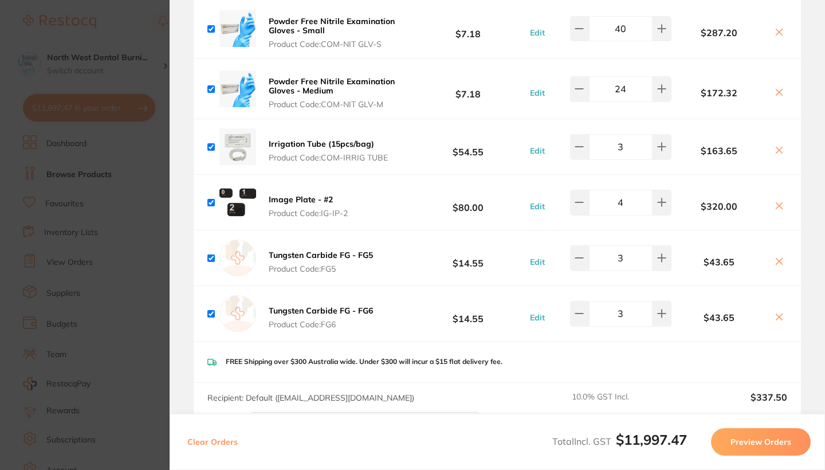
type input "6"
click at [60, 259] on section "Update RRP Set your pre negotiated price for this item. Item Agreed RRP (excl. …" at bounding box center [412, 235] width 825 height 470
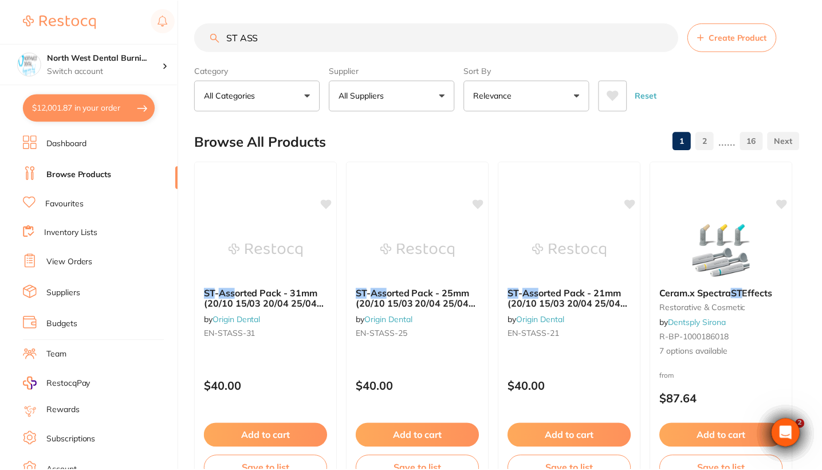
scroll to position [26, 0]
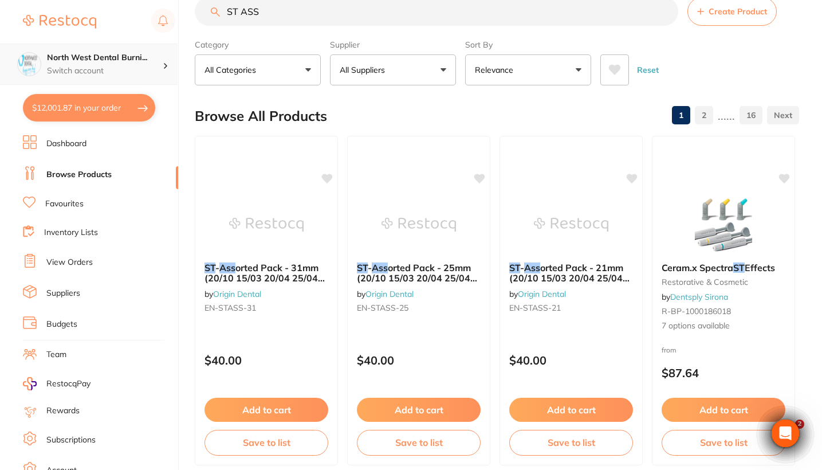
click at [105, 65] on p "Switch account" at bounding box center [105, 70] width 116 height 11
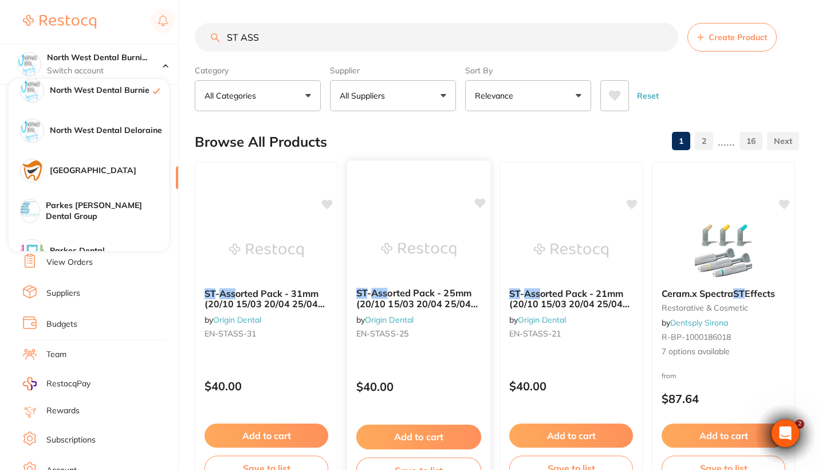
scroll to position [0, 0]
click at [127, 15] on div at bounding box center [99, 22] width 152 height 26
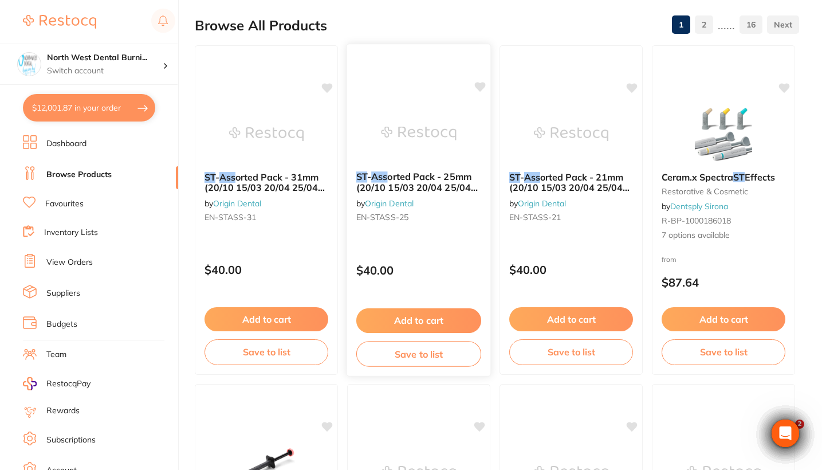
scroll to position [177, 0]
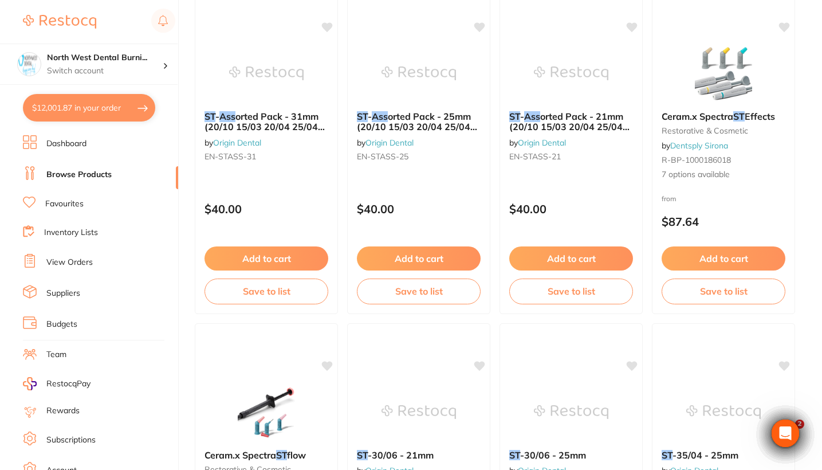
click at [96, 117] on button "$12,001.87 in your order" at bounding box center [89, 107] width 132 height 27
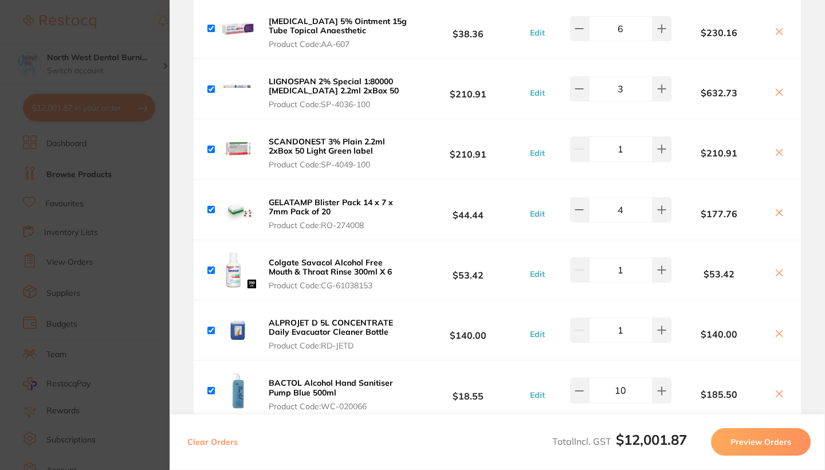
scroll to position [2809, 0]
click at [132, 262] on section "Update RRP Set your pre negotiated price for this item. Item Agreed RRP (excl. …" at bounding box center [412, 235] width 825 height 470
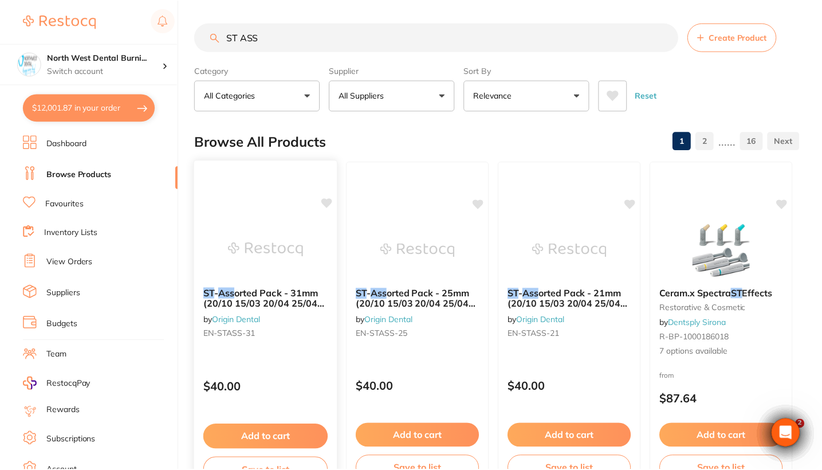
scroll to position [1, 0]
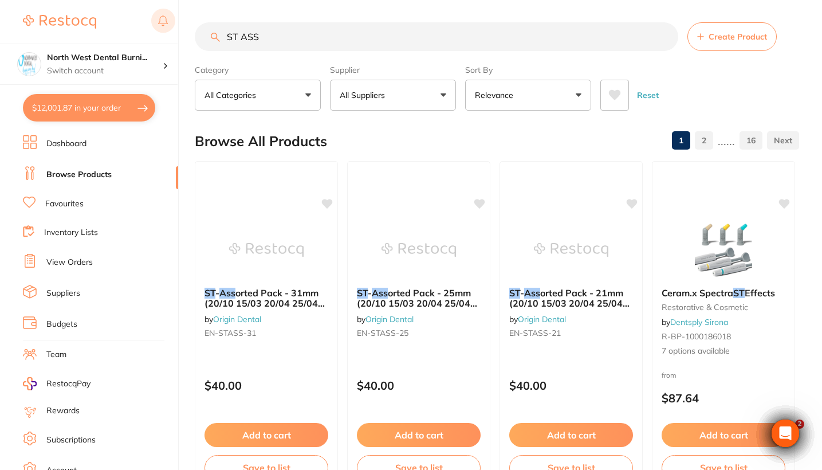
drag, startPoint x: 301, startPoint y: 33, endPoint x: 162, endPoint y: 29, distance: 139.2
click at [162, 29] on div "$12,001.87 North West Dental Burni... Switch account Riaz [MEDICAL_DATA] Expert…" at bounding box center [411, 234] width 822 height 470
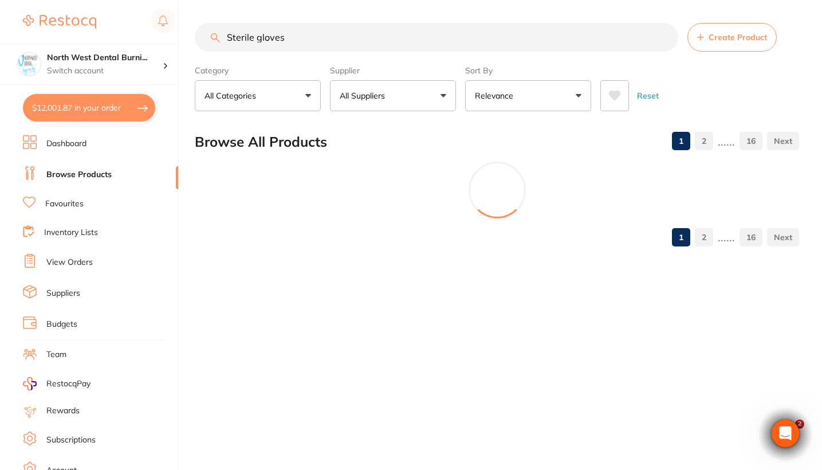
scroll to position [0, 0]
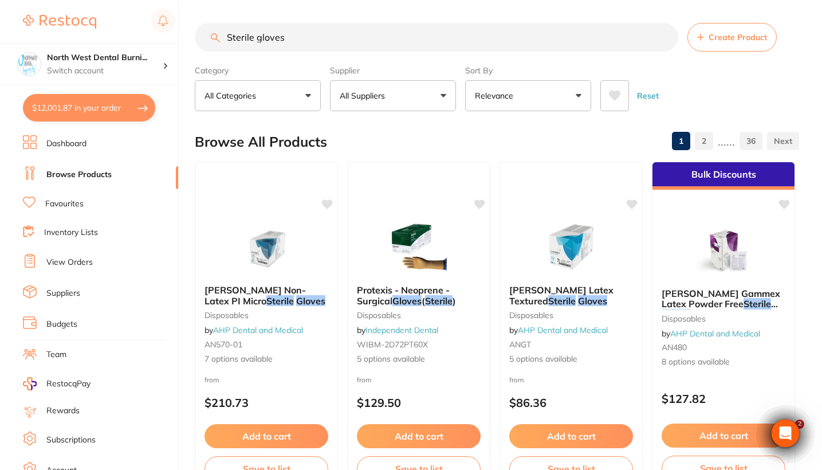
click at [404, 100] on button "All Suppliers" at bounding box center [393, 95] width 126 height 31
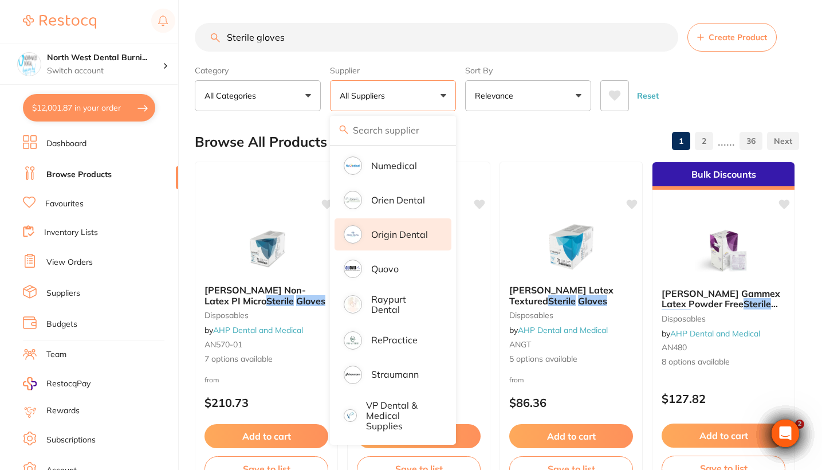
click at [404, 241] on li "Origin Dental" at bounding box center [392, 234] width 117 height 32
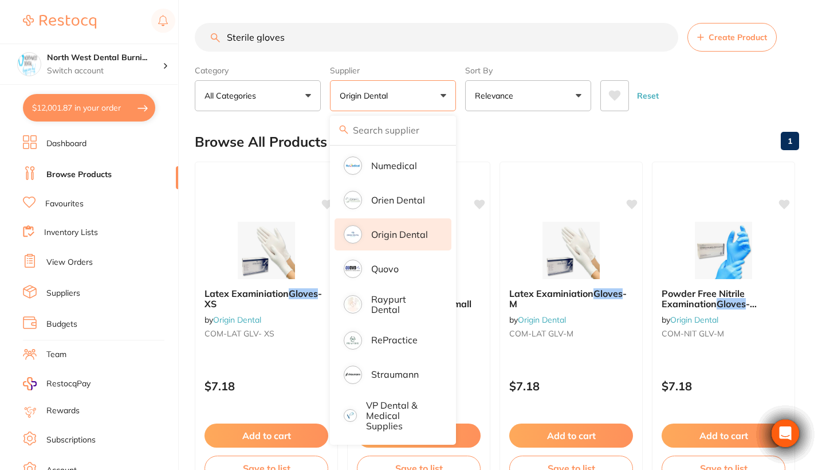
click at [689, 97] on div "Reset" at bounding box center [695, 91] width 190 height 40
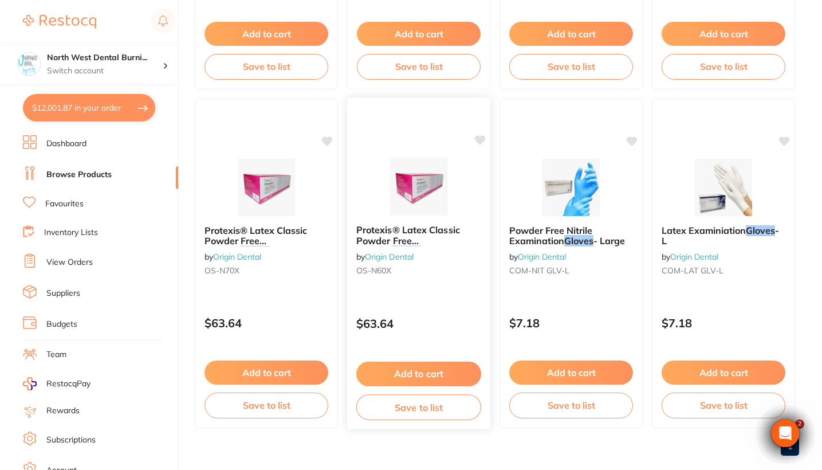
scroll to position [402, 0]
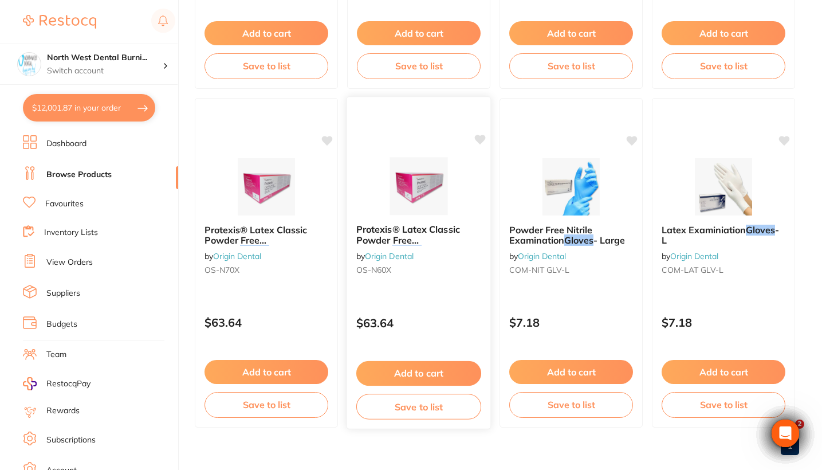
click at [424, 284] on div "Protexis® Latex Classic Powder Free Surgical Gloves - Cream - 6.0 by Origin Den…" at bounding box center [418, 252] width 143 height 74
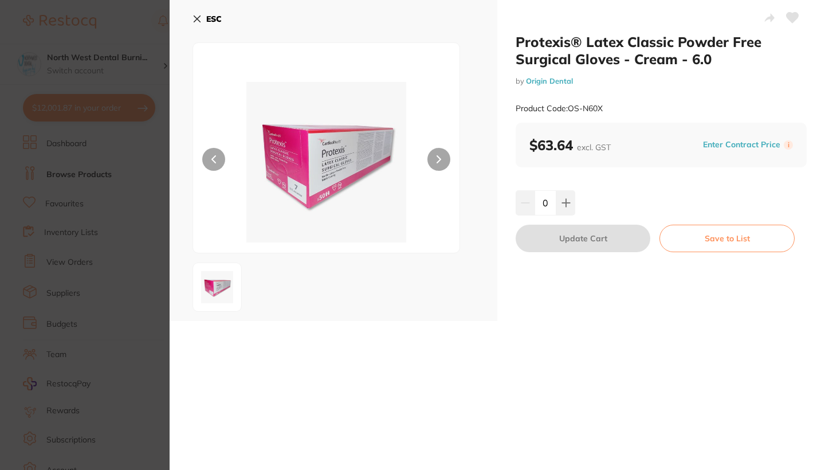
click at [96, 257] on section "Protexis® Latex Classic Powder Free Surgical Gloves - Cream - 6.0 by Origin Den…" at bounding box center [412, 235] width 825 height 470
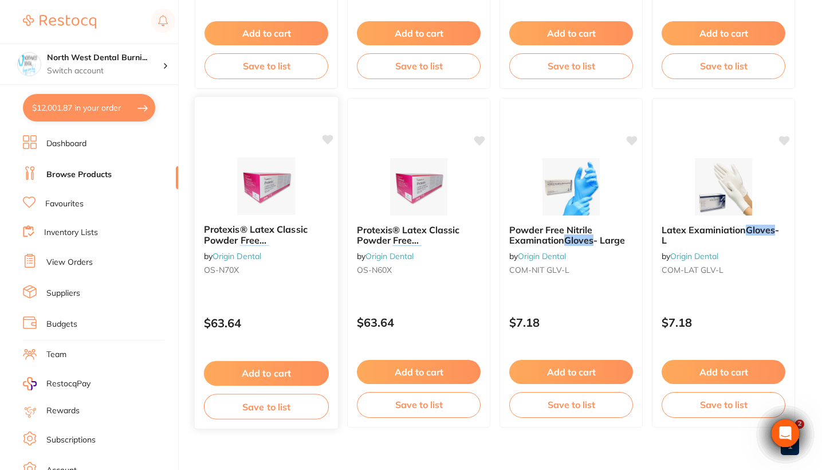
click at [282, 296] on div "Protexis® Latex Classic Powder Free Surgical Gloves - Cream - 7.0 by Origin Den…" at bounding box center [266, 262] width 145 height 333
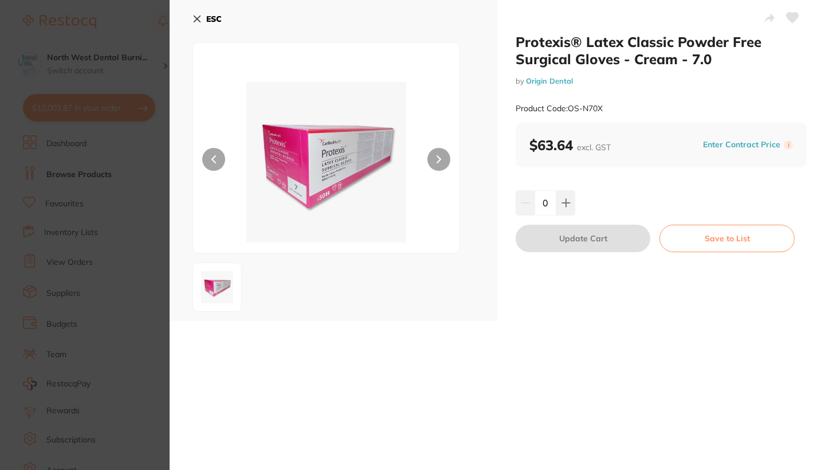
click at [101, 266] on section "Protexis® Latex Classic Powder Free Surgical Gloves - Cream - 7.0 by Origin Den…" at bounding box center [412, 235] width 825 height 470
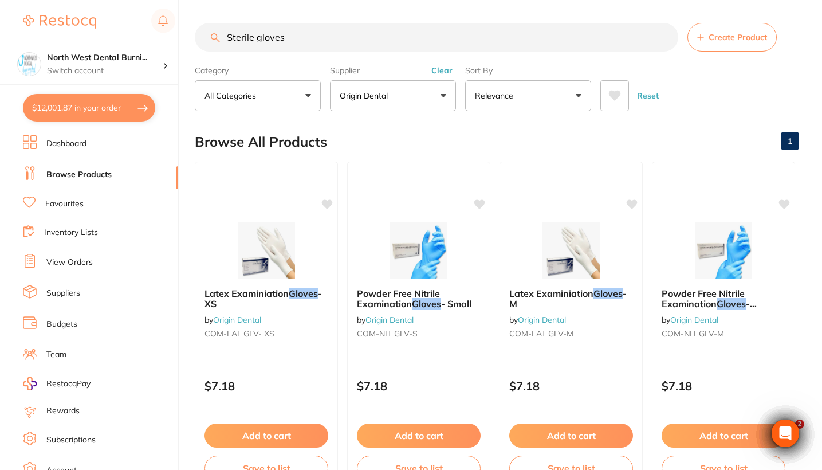
click at [440, 62] on section "Sterile gloves Create Product Category All Categories All Categories No categor…" at bounding box center [497, 67] width 604 height 88
click at [440, 76] on button "Clear" at bounding box center [442, 70] width 28 height 10
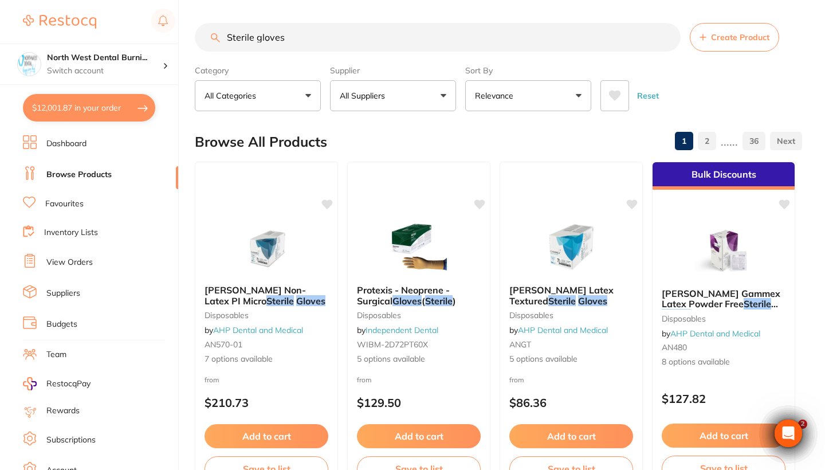
click at [347, 28] on input "Sterile gloves" at bounding box center [438, 37] width 486 height 29
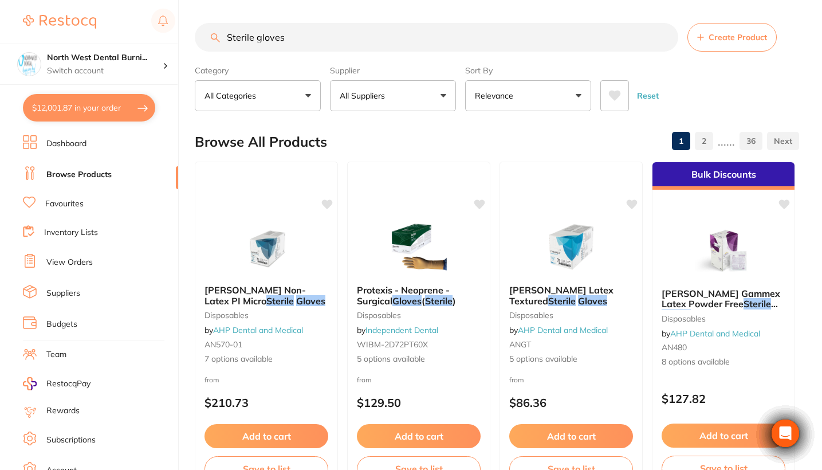
click at [336, 31] on input "Sterile gloves" at bounding box center [436, 37] width 483 height 29
click at [318, 33] on input "Sterile gloves" at bounding box center [436, 37] width 483 height 29
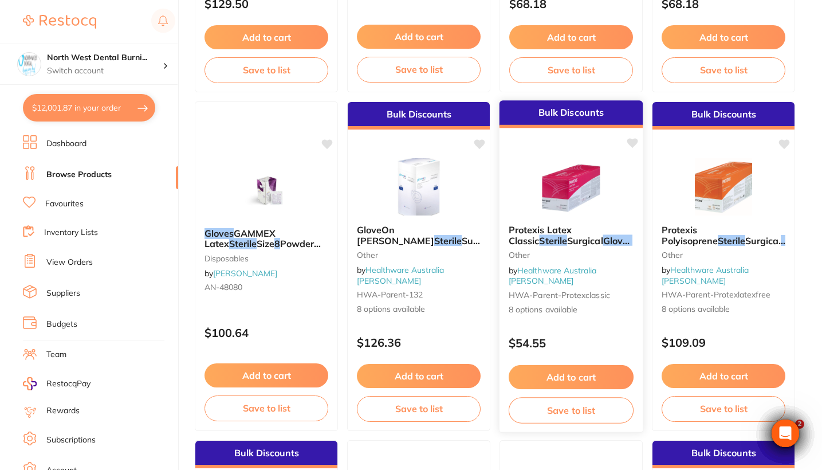
scroll to position [479, 0]
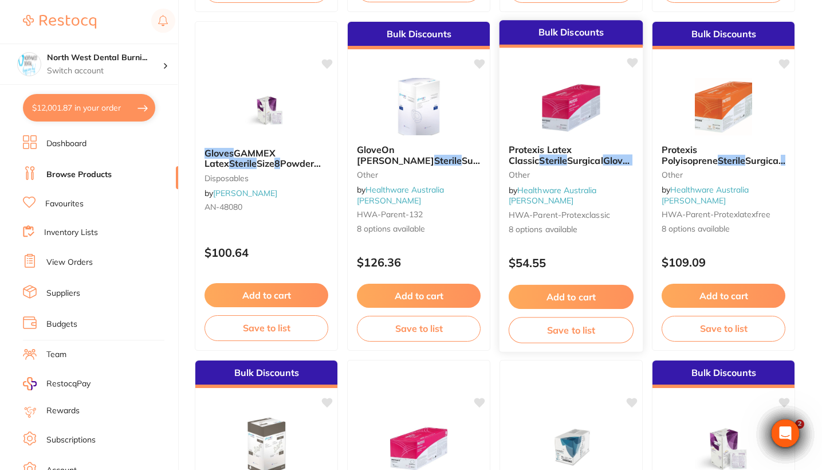
click at [606, 248] on div "$54.55" at bounding box center [570, 260] width 143 height 31
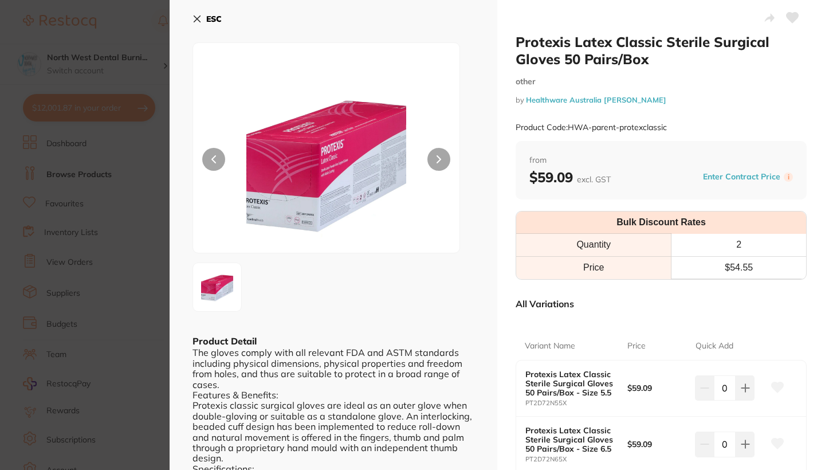
scroll to position [404, 0]
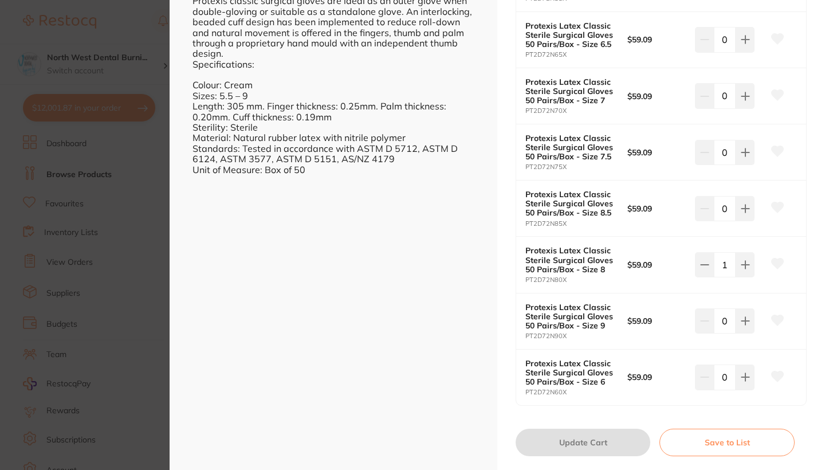
click at [123, 279] on section "Protexis Latex Classic Sterile Surgical Gloves 50 Pairs/Box other by Healthware…" at bounding box center [412, 235] width 825 height 470
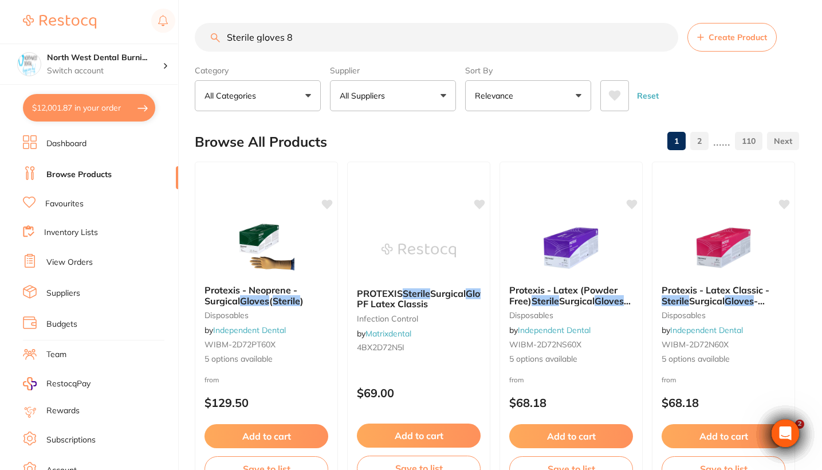
click at [322, 38] on input "Sterile gloves 8" at bounding box center [436, 37] width 483 height 29
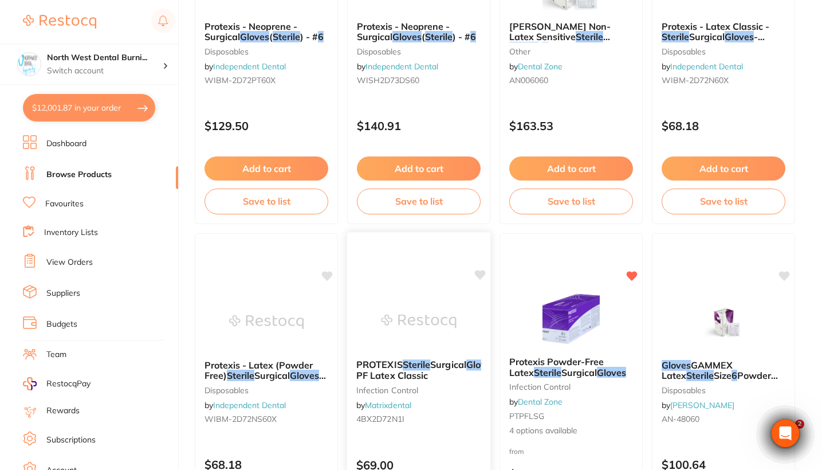
scroll to position [261, 0]
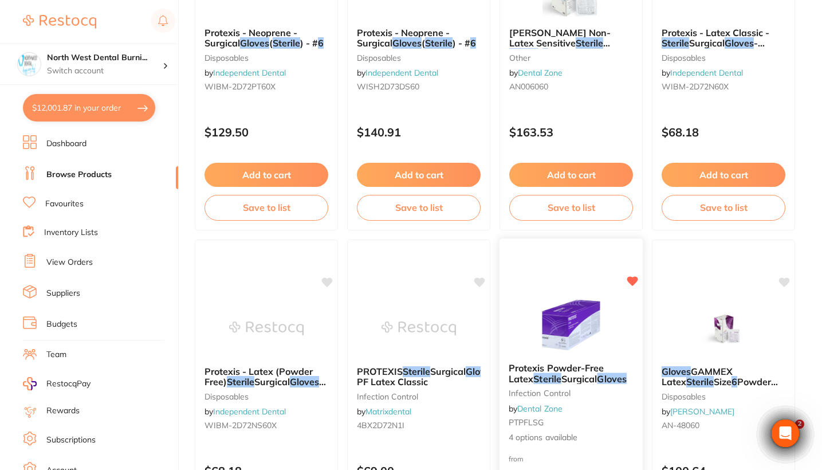
type input "Sterile gloves 6"
click at [601, 427] on small "PTPFLSG" at bounding box center [571, 422] width 125 height 9
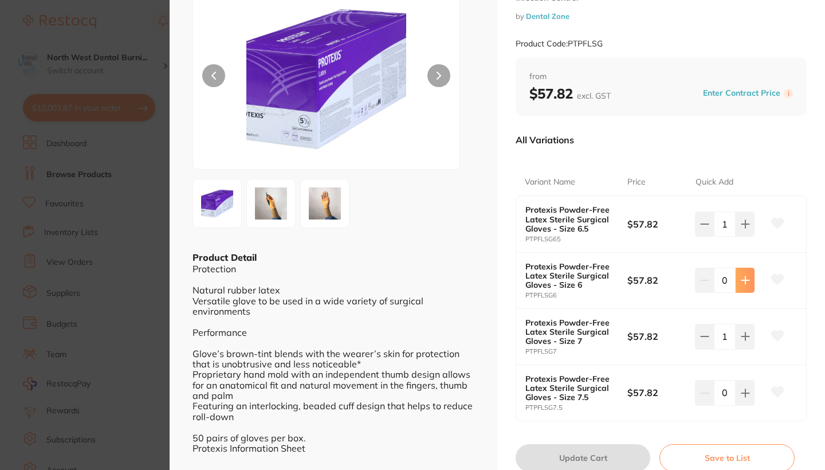
click at [746, 279] on icon at bounding box center [745, 279] width 9 height 9
type input "1"
click at [592, 458] on button "Update Cart" at bounding box center [582, 457] width 135 height 27
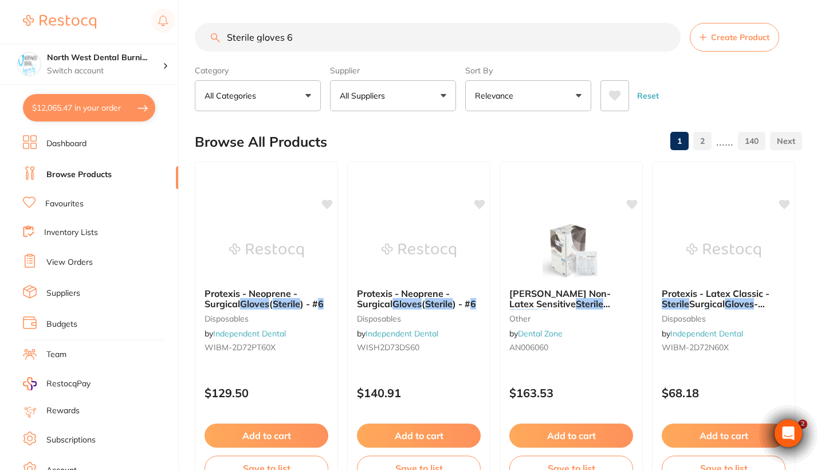
checkbox input "false"
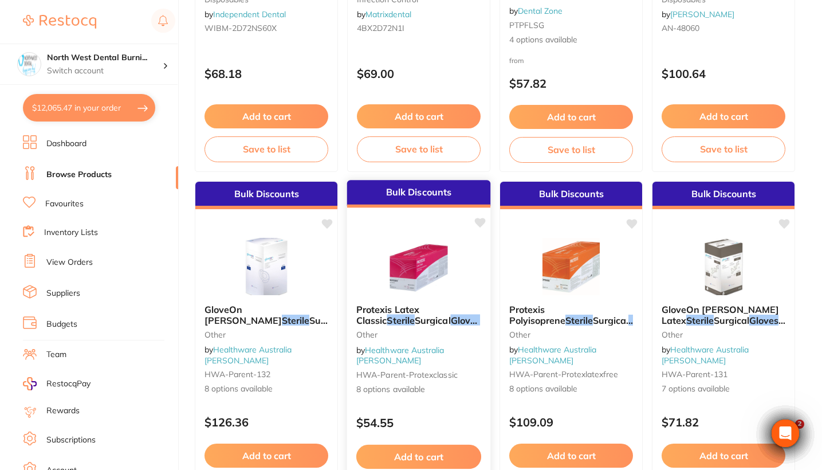
click at [439, 396] on div "Protexis Latex Classic Sterile Surgical Gloves 50 Pairs/Box other by Healthware…" at bounding box center [418, 349] width 143 height 109
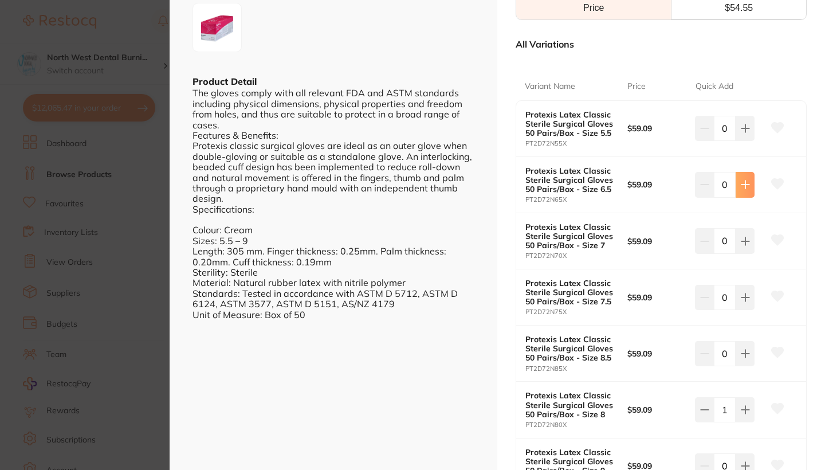
click at [743, 191] on button at bounding box center [744, 184] width 19 height 25
type input "1"
click at [743, 237] on icon at bounding box center [744, 240] width 7 height 7
type input "1"
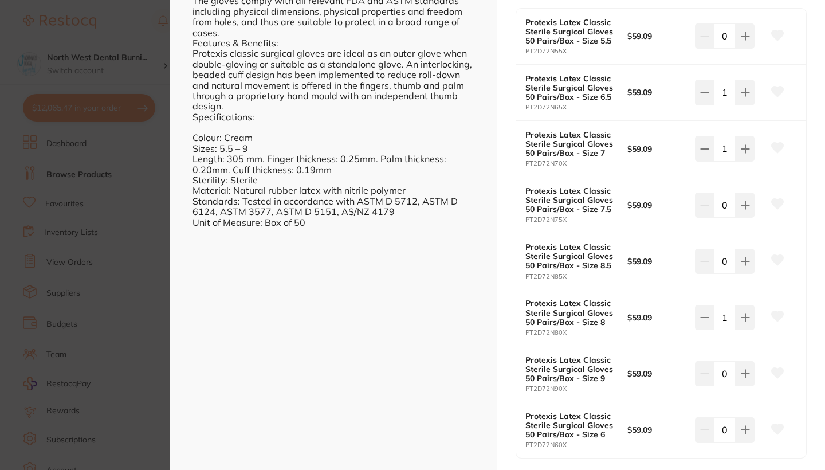
scroll to position [416, 0]
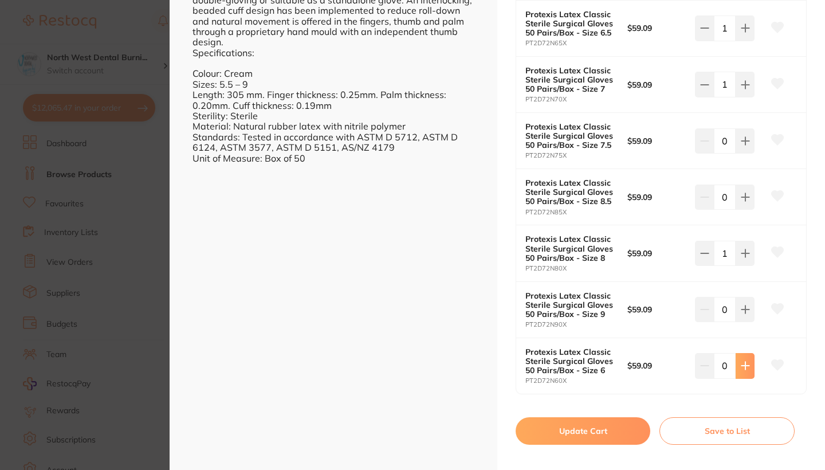
click at [752, 365] on button at bounding box center [744, 365] width 19 height 25
type input "1"
click at [96, 297] on section "Protexis Latex Classic Sterile Surgical Gloves 50 Pairs/Box other by Healthware…" at bounding box center [412, 235] width 825 height 470
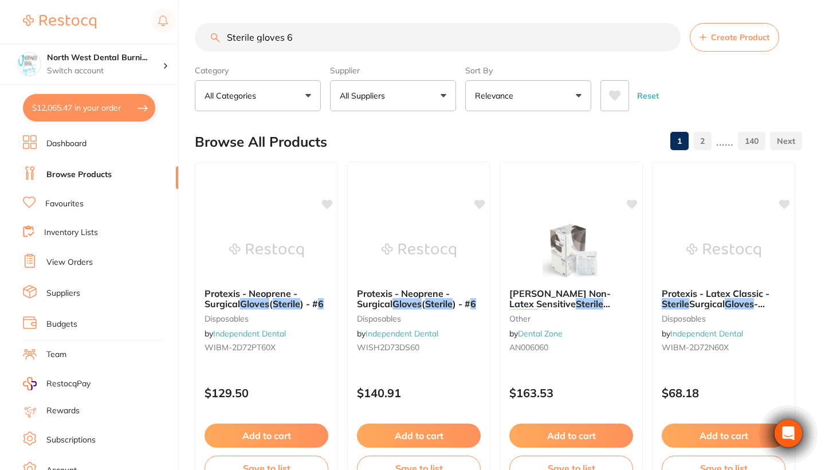
click at [107, 114] on button "$12,065.47 in your order" at bounding box center [89, 107] width 132 height 27
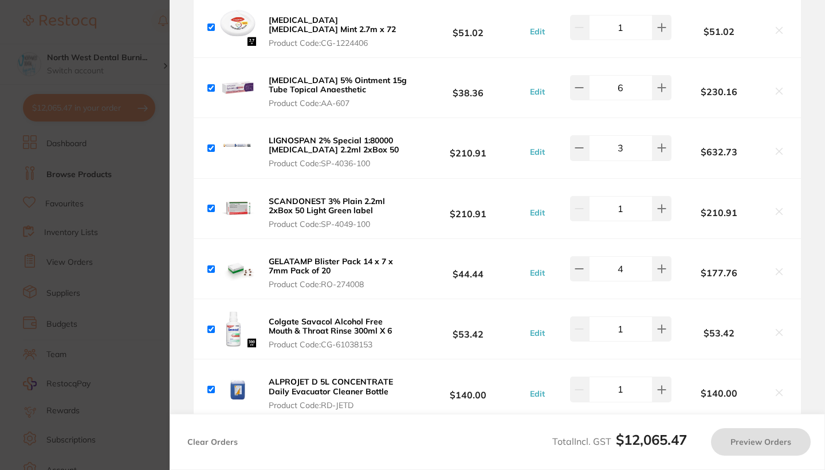
checkbox input "true"
click at [85, 202] on section "Update RRP Set your pre negotiated price for this item. Item Agreed RRP (excl. …" at bounding box center [412, 235] width 825 height 470
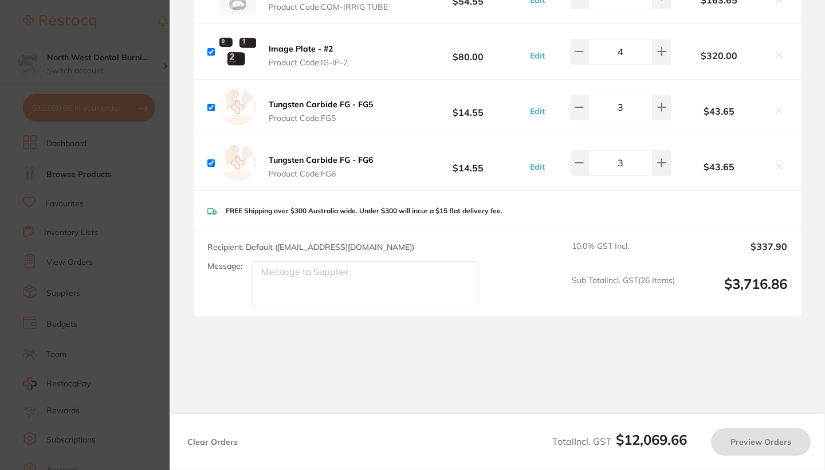
checkbox input "true"
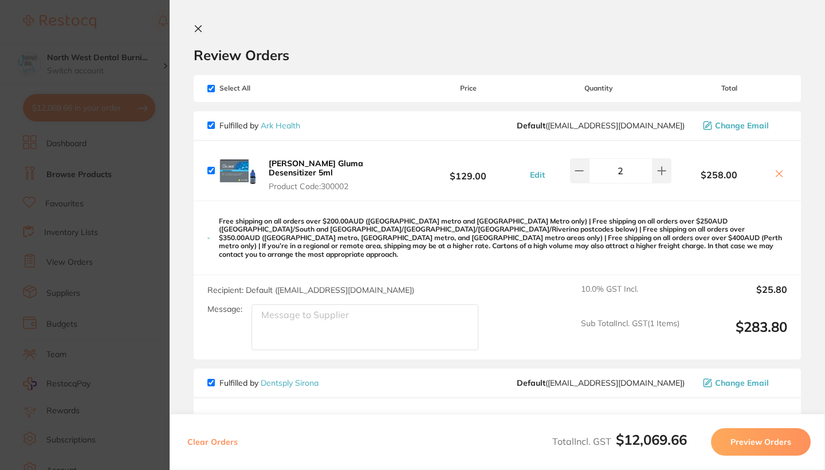
click at [97, 247] on section "Update RRP Set your pre negotiated price for this item. Item Agreed RRP (excl. …" at bounding box center [412, 235] width 825 height 470
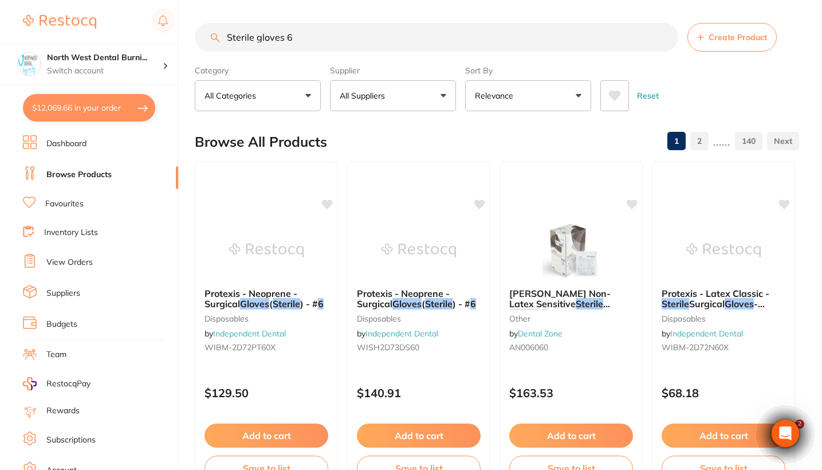
drag, startPoint x: 452, startPoint y: 83, endPoint x: 88, endPoint y: 260, distance: 405.0
click at [88, 260] on link "View Orders" at bounding box center [69, 262] width 46 height 11
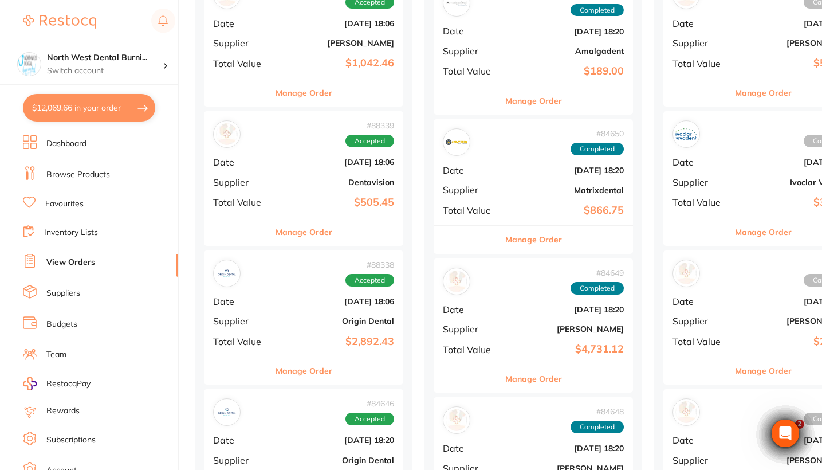
scroll to position [784, 0]
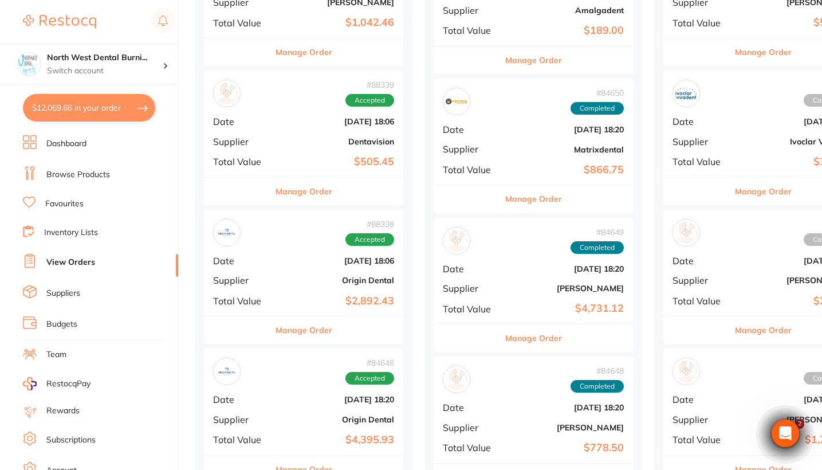
click at [320, 230] on div "# 88338 Accepted" at bounding box center [303, 232] width 181 height 27
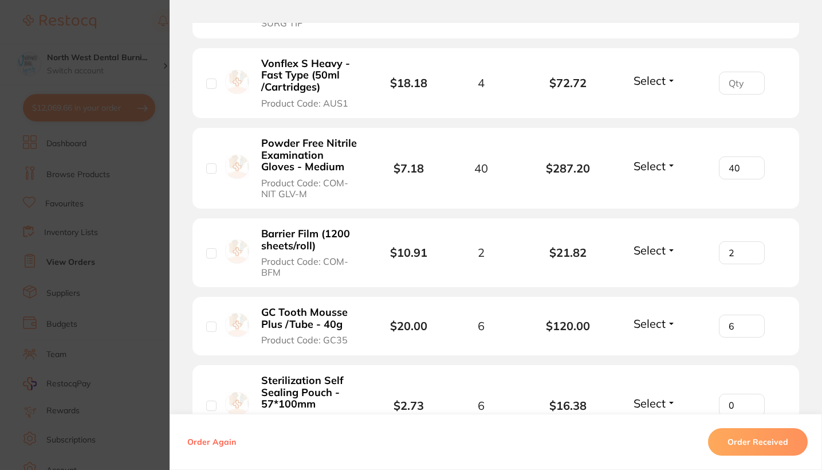
scroll to position [1370, 0]
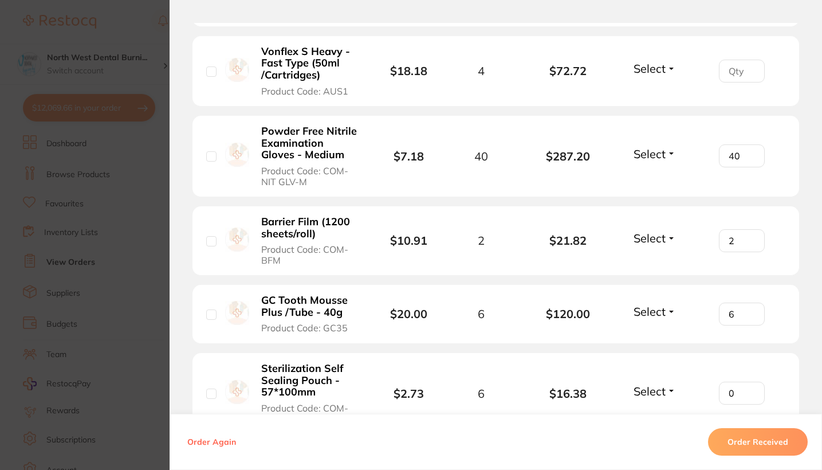
click at [60, 226] on section "Order ID: Restocq- 88338 Order Information Accepted Order Order Date Jul 31 202…" at bounding box center [411, 235] width 822 height 470
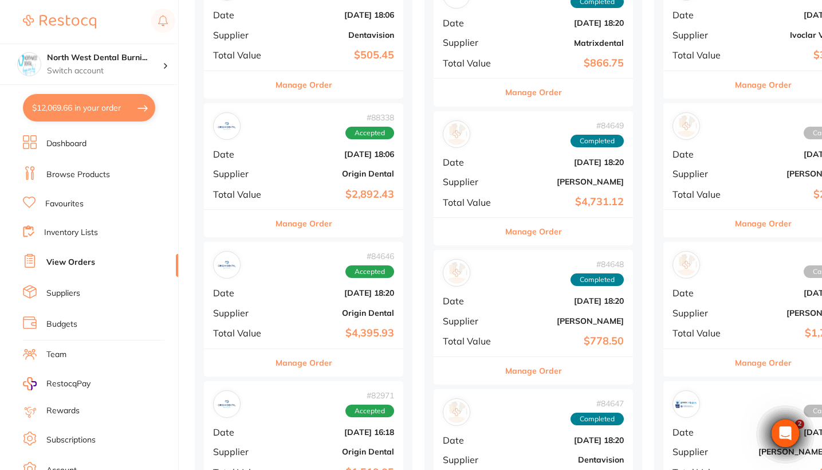
scroll to position [890, 0]
click at [320, 289] on b "Jun 28 2025, 18:20" at bounding box center [337, 293] width 115 height 9
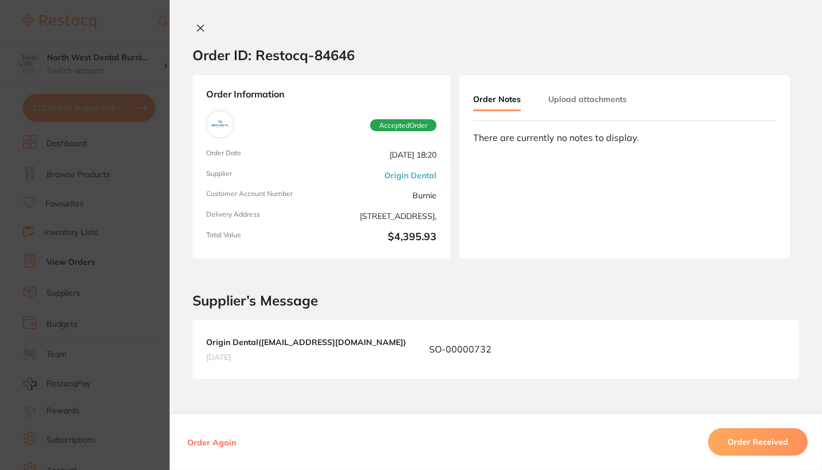
click at [64, 331] on section "Order ID: Restocq- 84646 Order Information Accepted Order Order Date Jun 28 202…" at bounding box center [411, 235] width 822 height 470
